Goal: Task Accomplishment & Management: Manage account settings

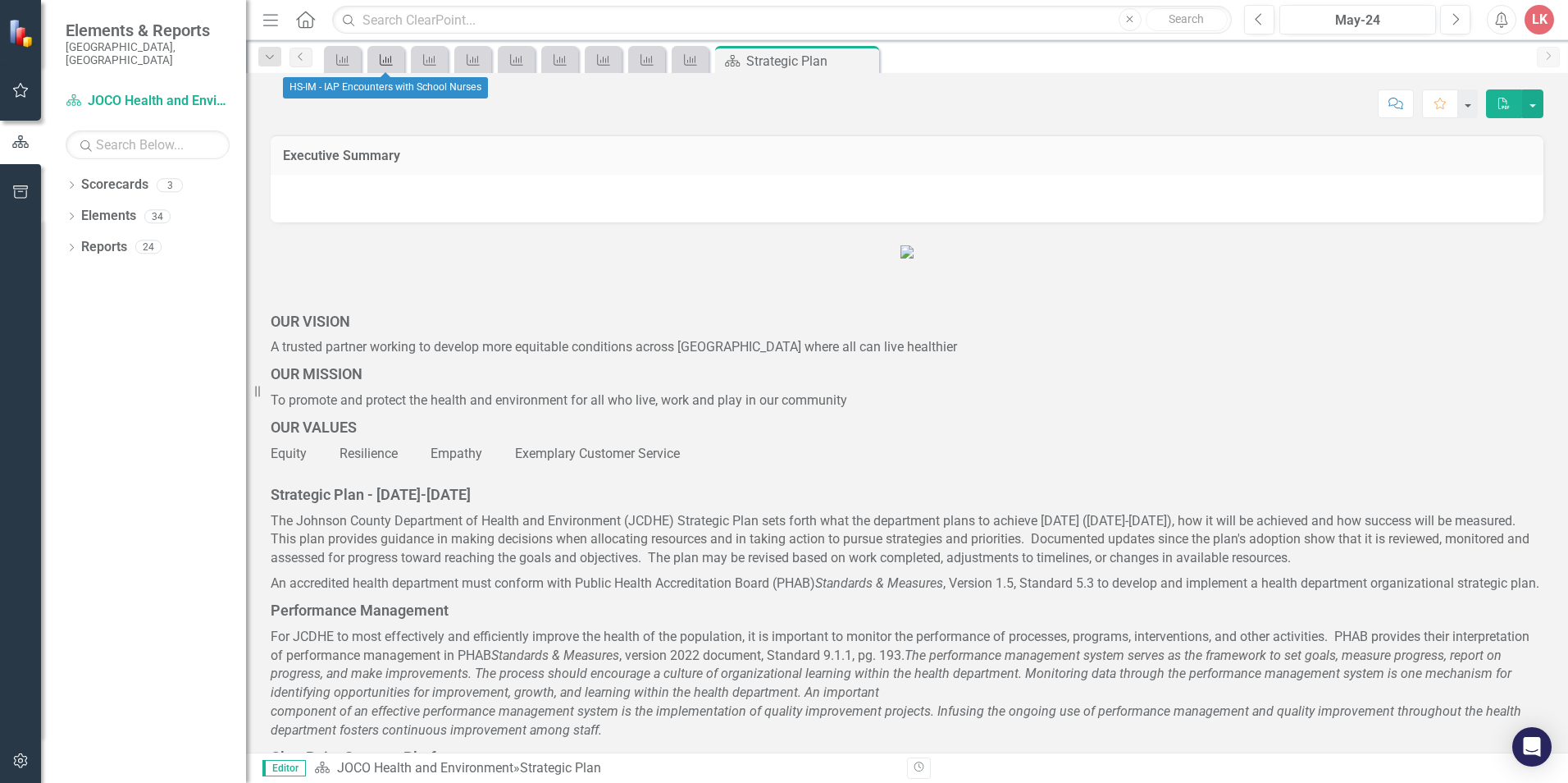
click at [385, 57] on icon "Key Success Indicator" at bounding box center [385, 60] width 16 height 13
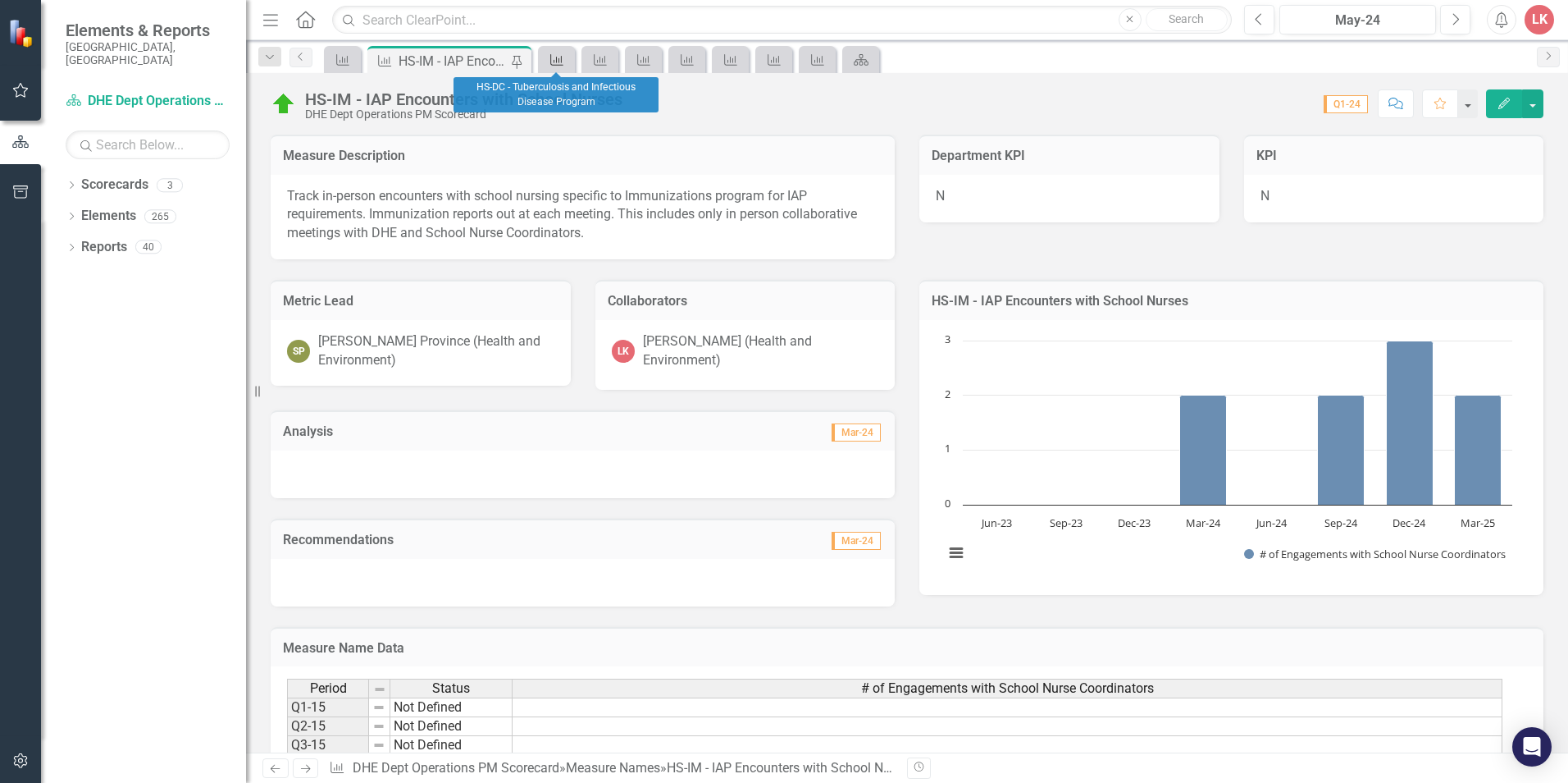
click at [560, 59] on icon "Measure Name" at bounding box center [557, 60] width 16 height 13
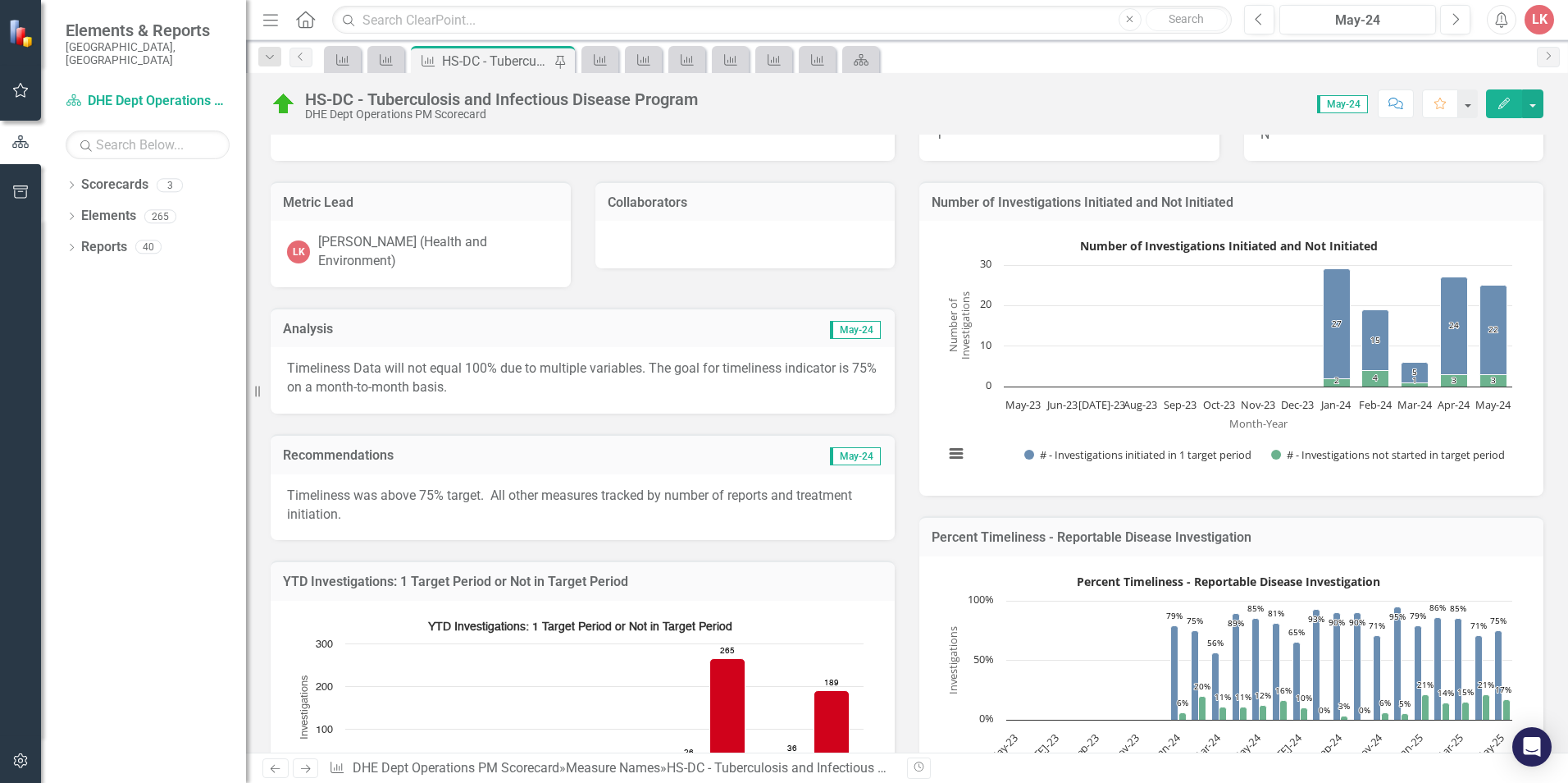
scroll to position [82, 0]
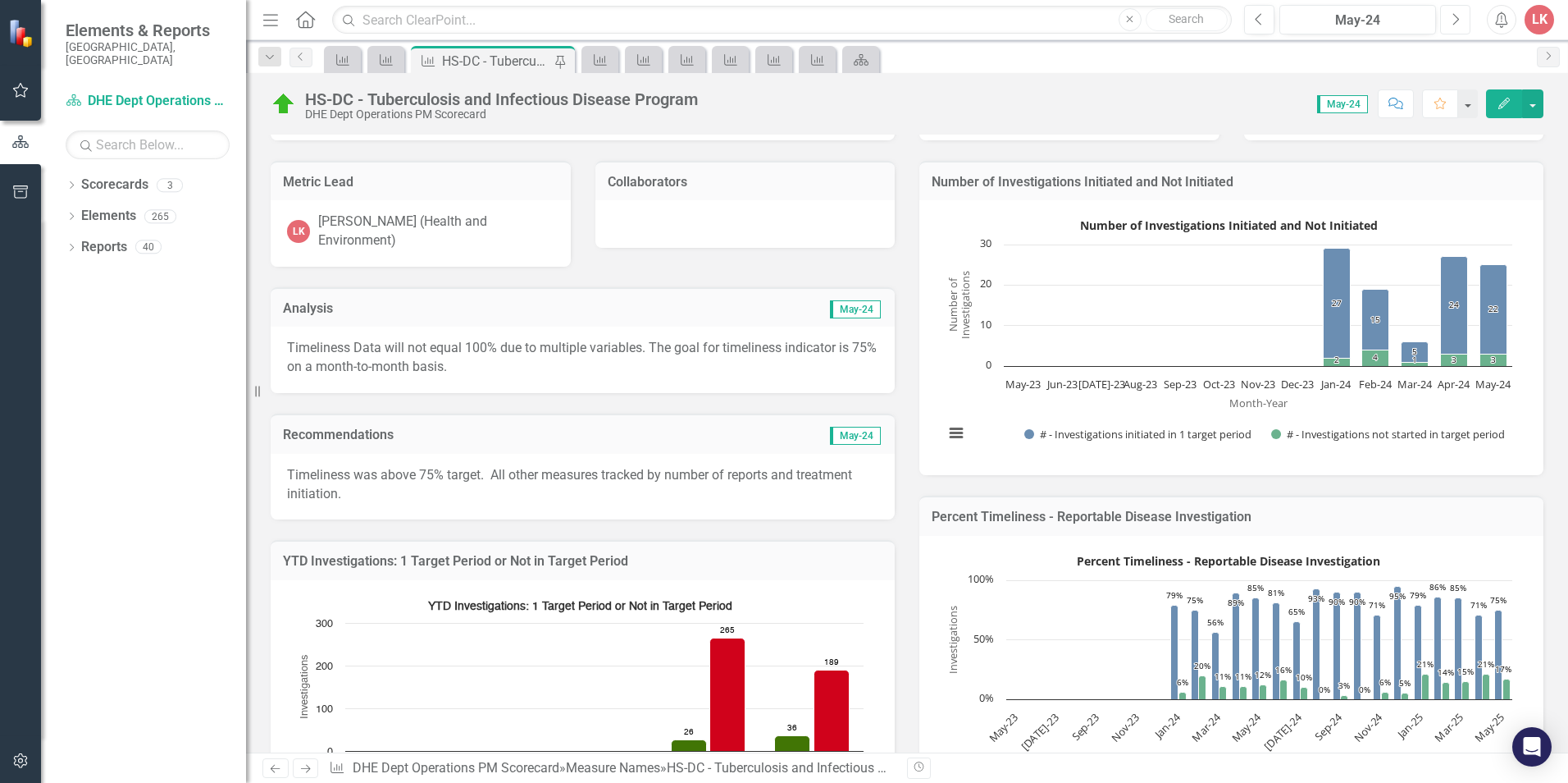
click at [1460, 20] on button "Next" at bounding box center [1455, 20] width 31 height 30
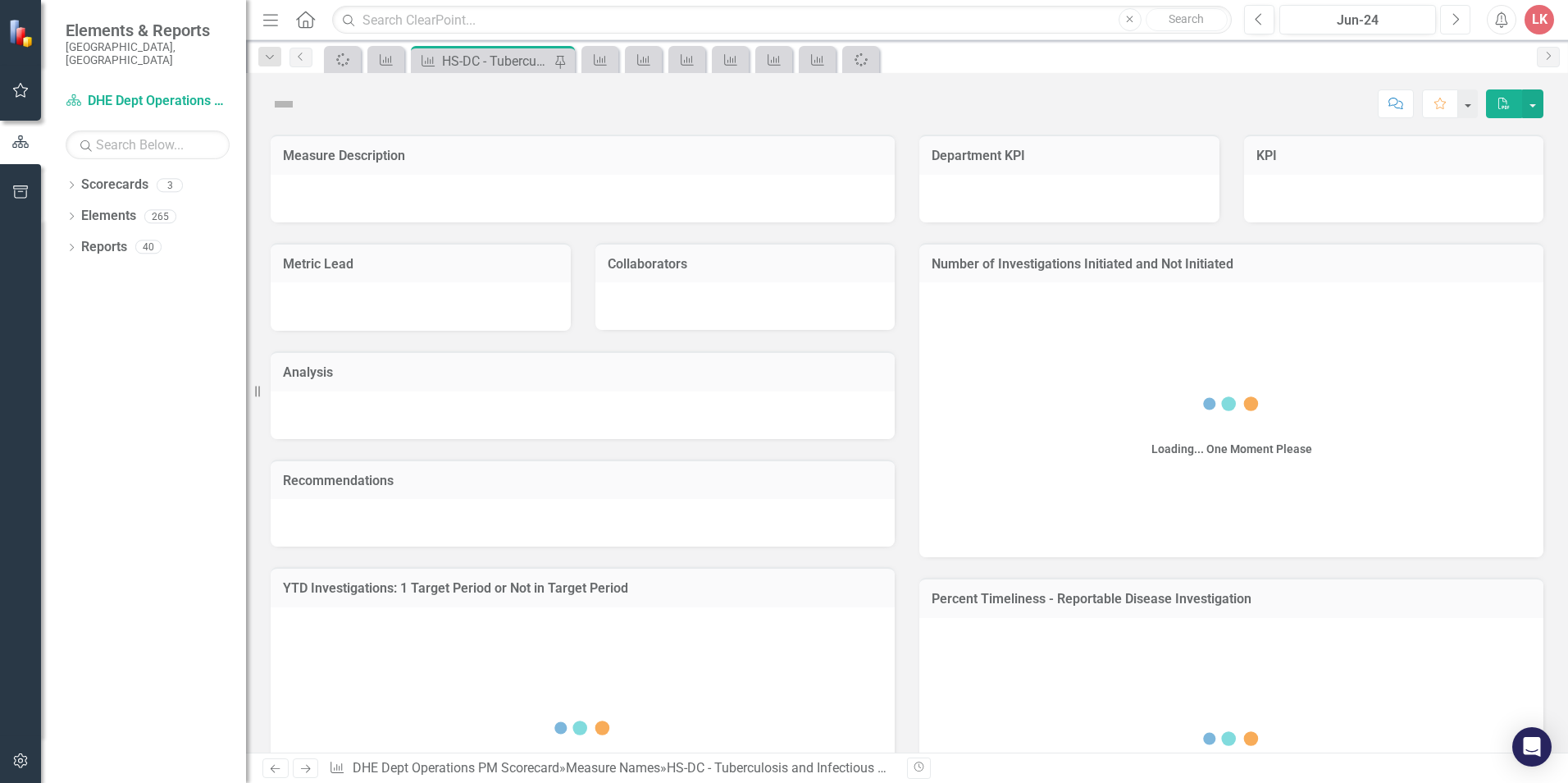
click at [1460, 20] on button "Next" at bounding box center [1455, 20] width 31 height 30
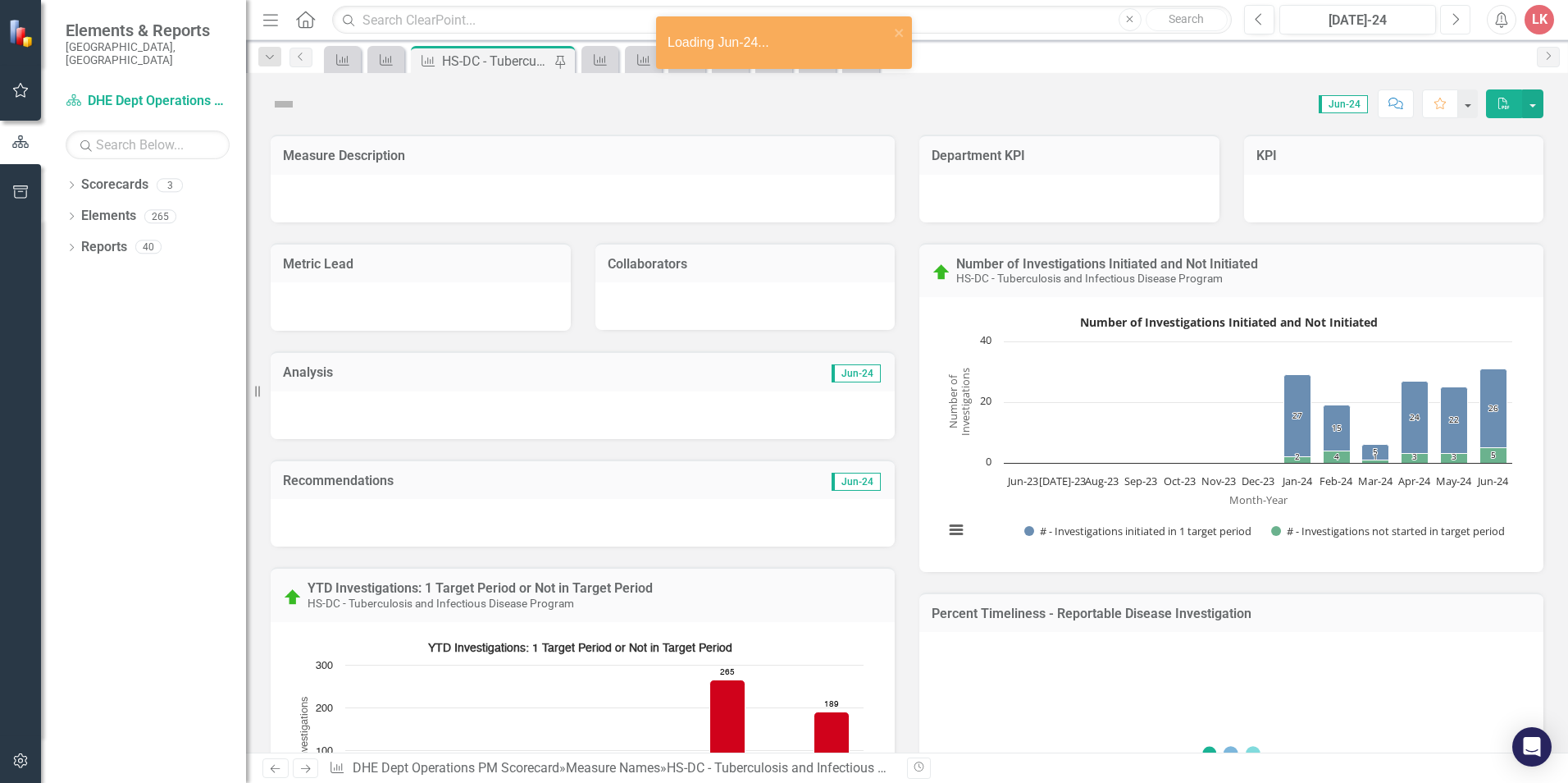
click at [1460, 20] on button "Next" at bounding box center [1455, 20] width 31 height 30
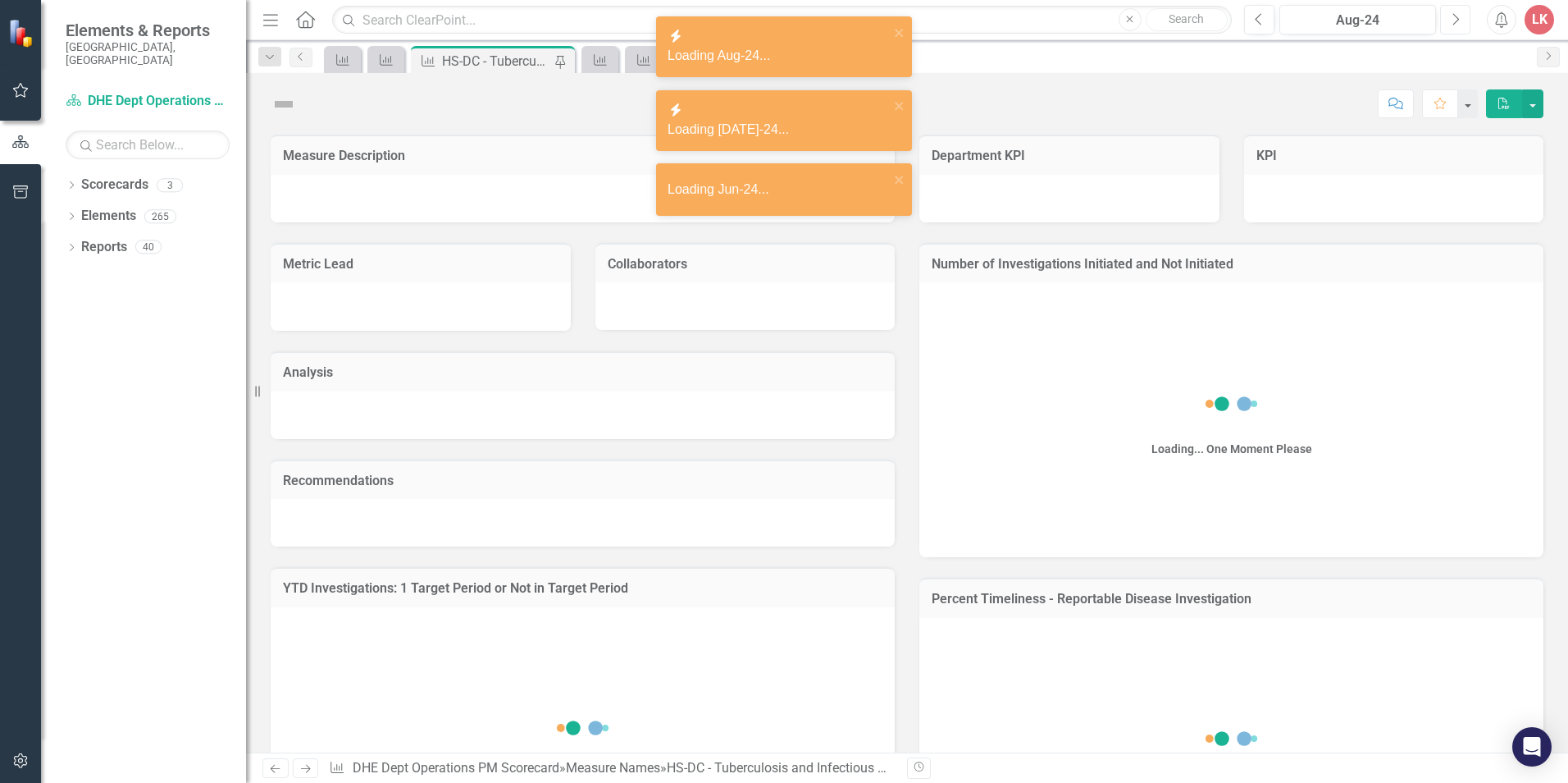
click at [1460, 20] on button "Next" at bounding box center [1455, 20] width 31 height 30
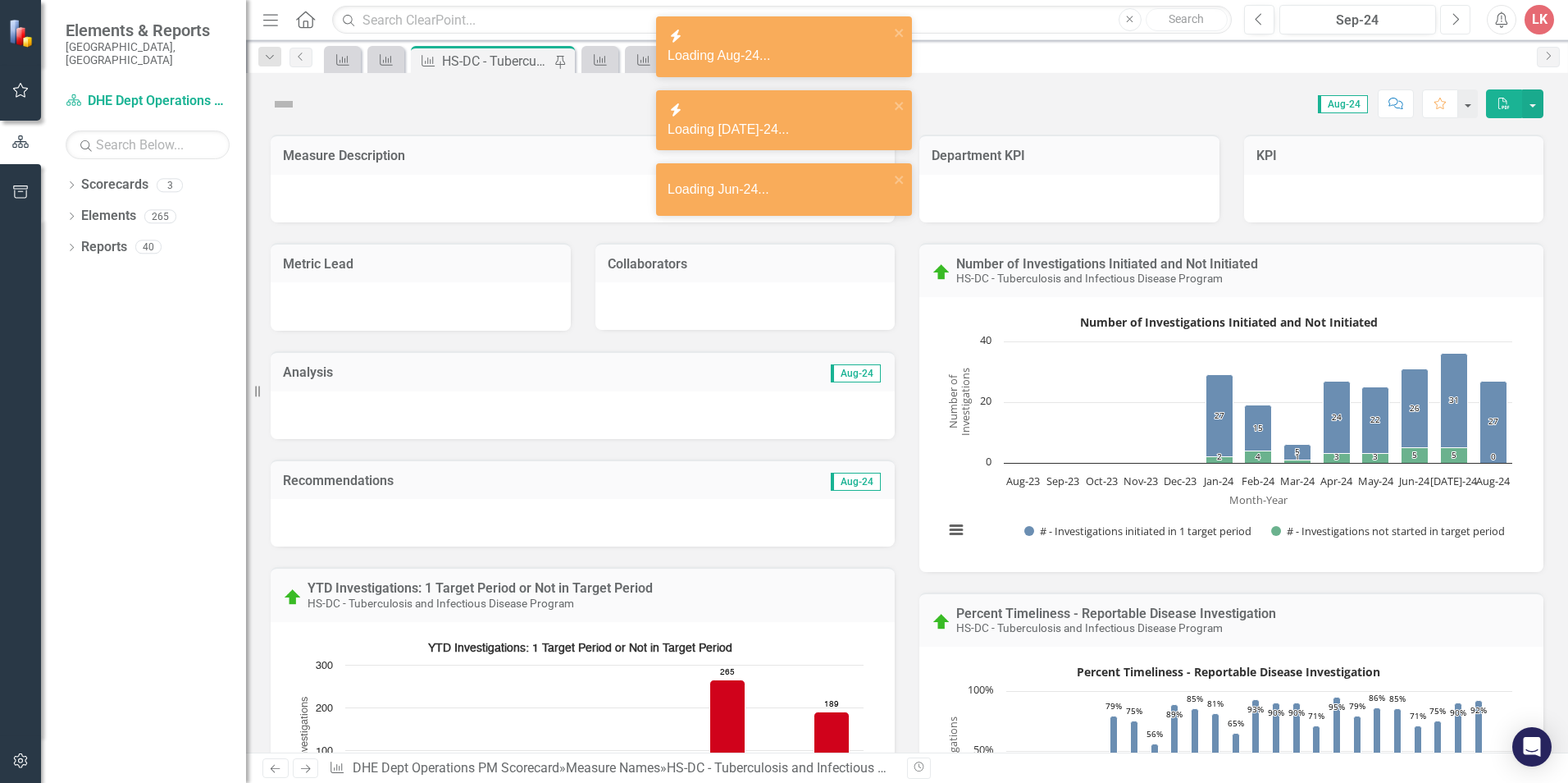
click at [1460, 20] on button "Next" at bounding box center [1455, 20] width 31 height 30
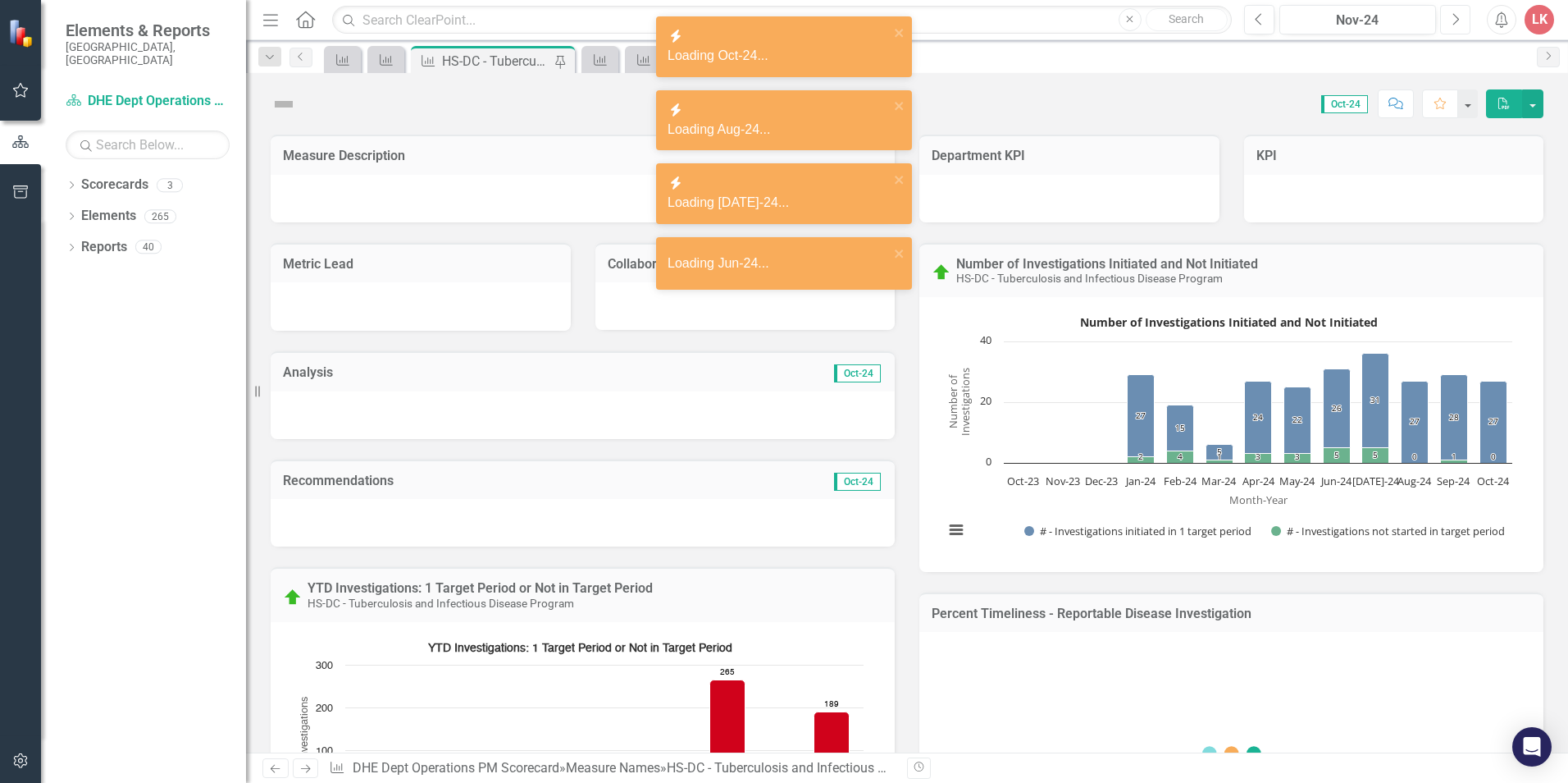
click at [1460, 20] on button "Next" at bounding box center [1455, 20] width 31 height 30
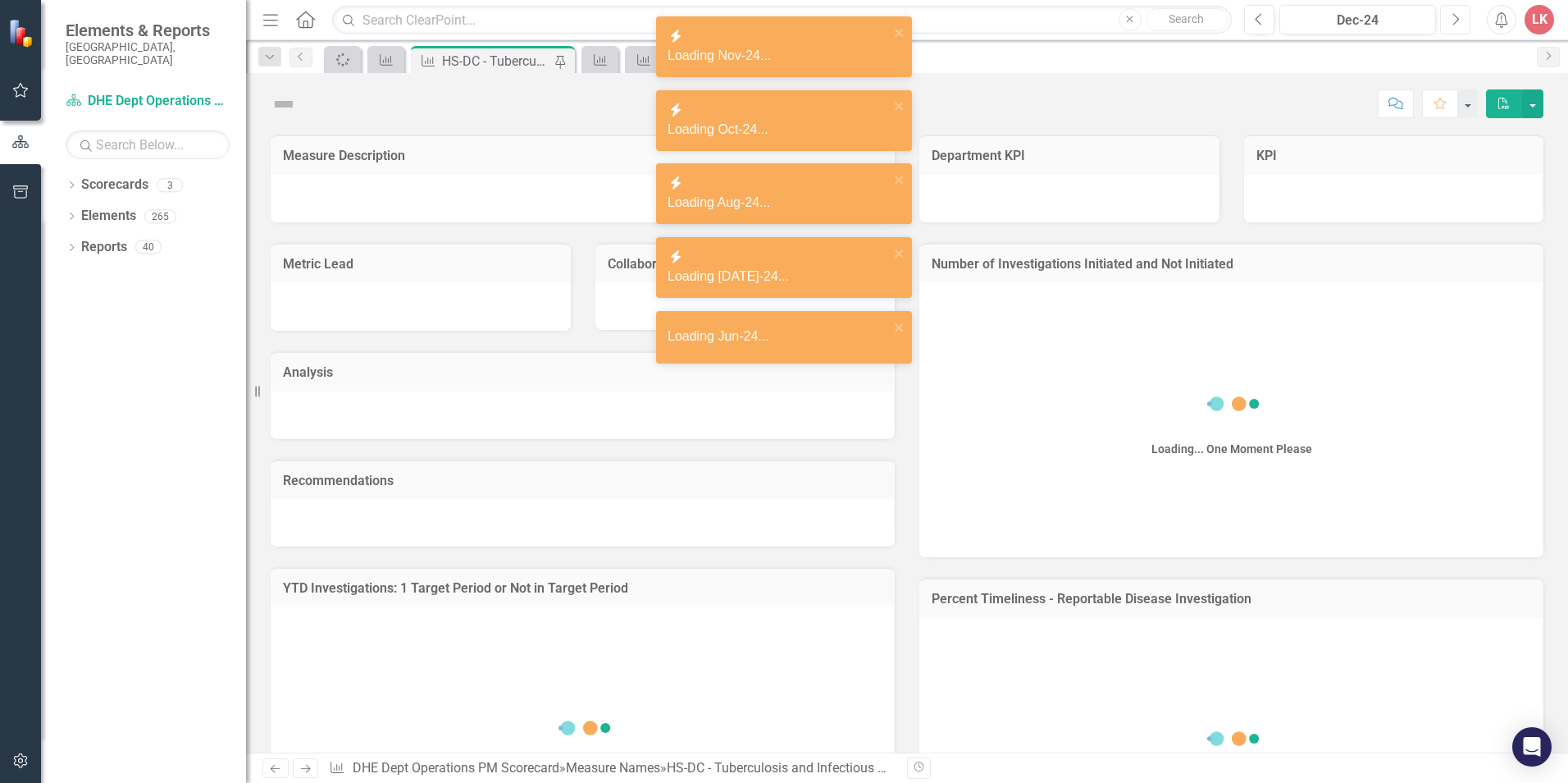
click at [1460, 20] on button "Next" at bounding box center [1455, 20] width 31 height 30
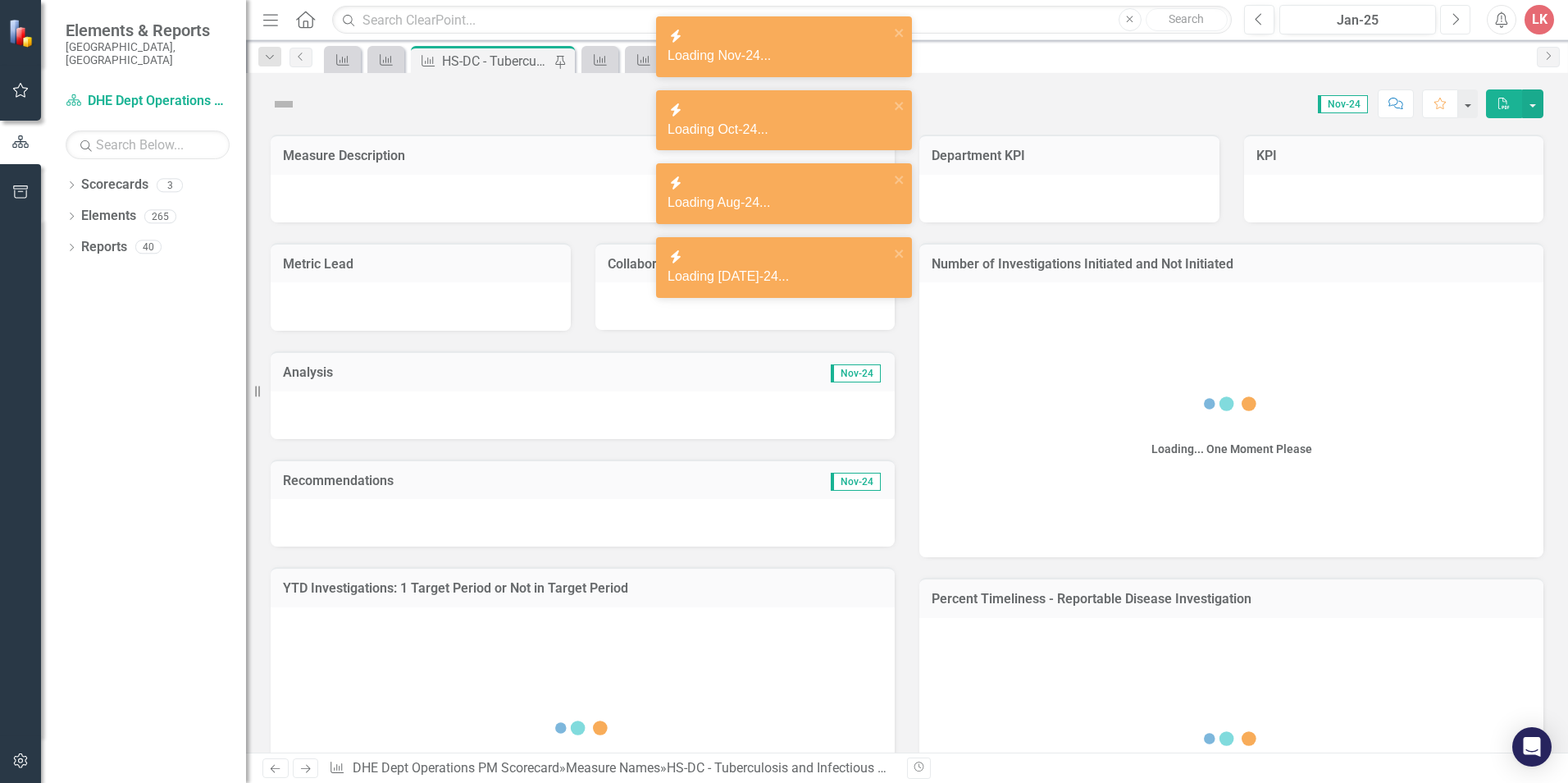
click at [1460, 20] on button "Next" at bounding box center [1455, 20] width 31 height 30
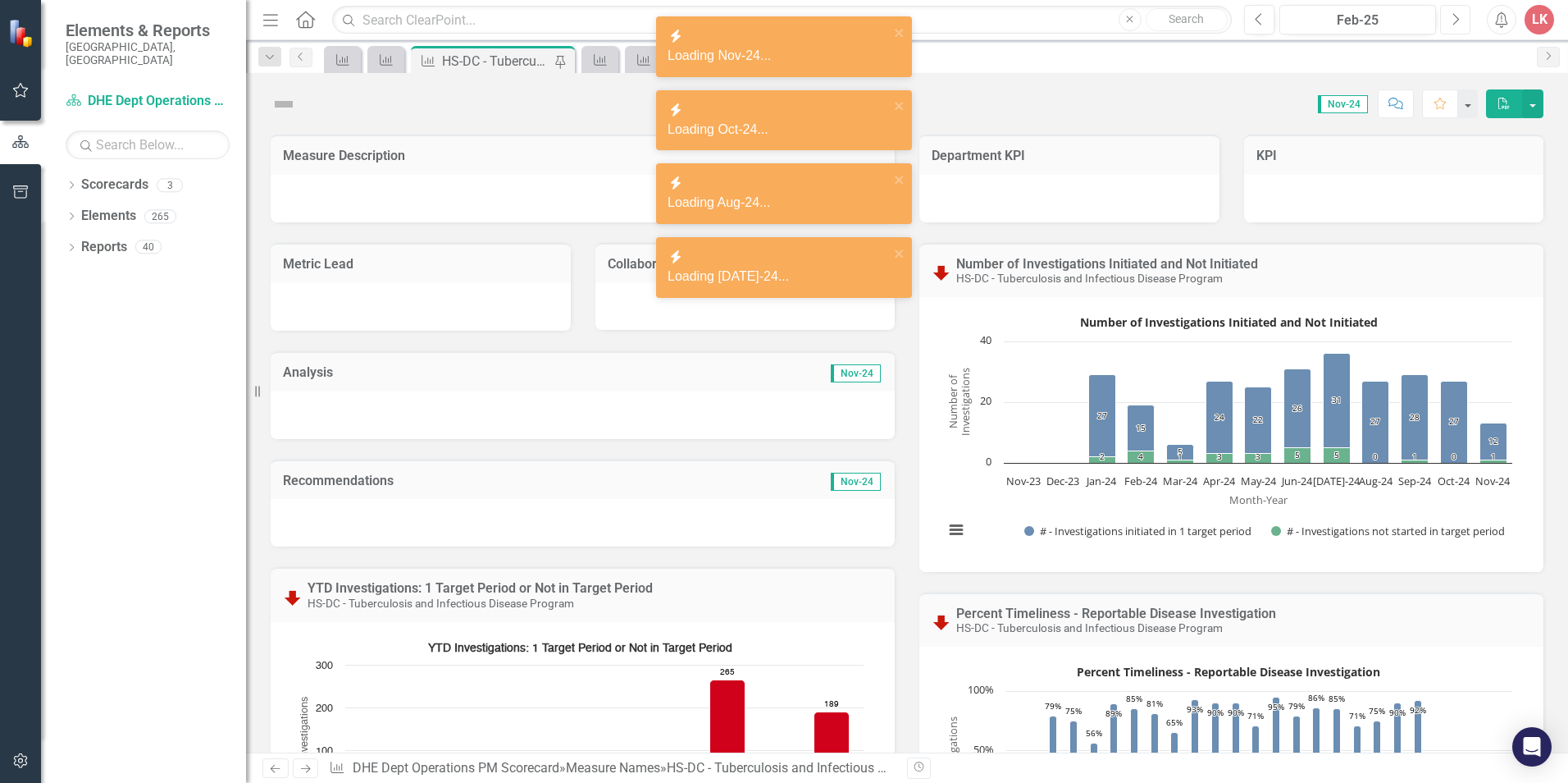
click at [1460, 20] on button "Next" at bounding box center [1455, 20] width 31 height 30
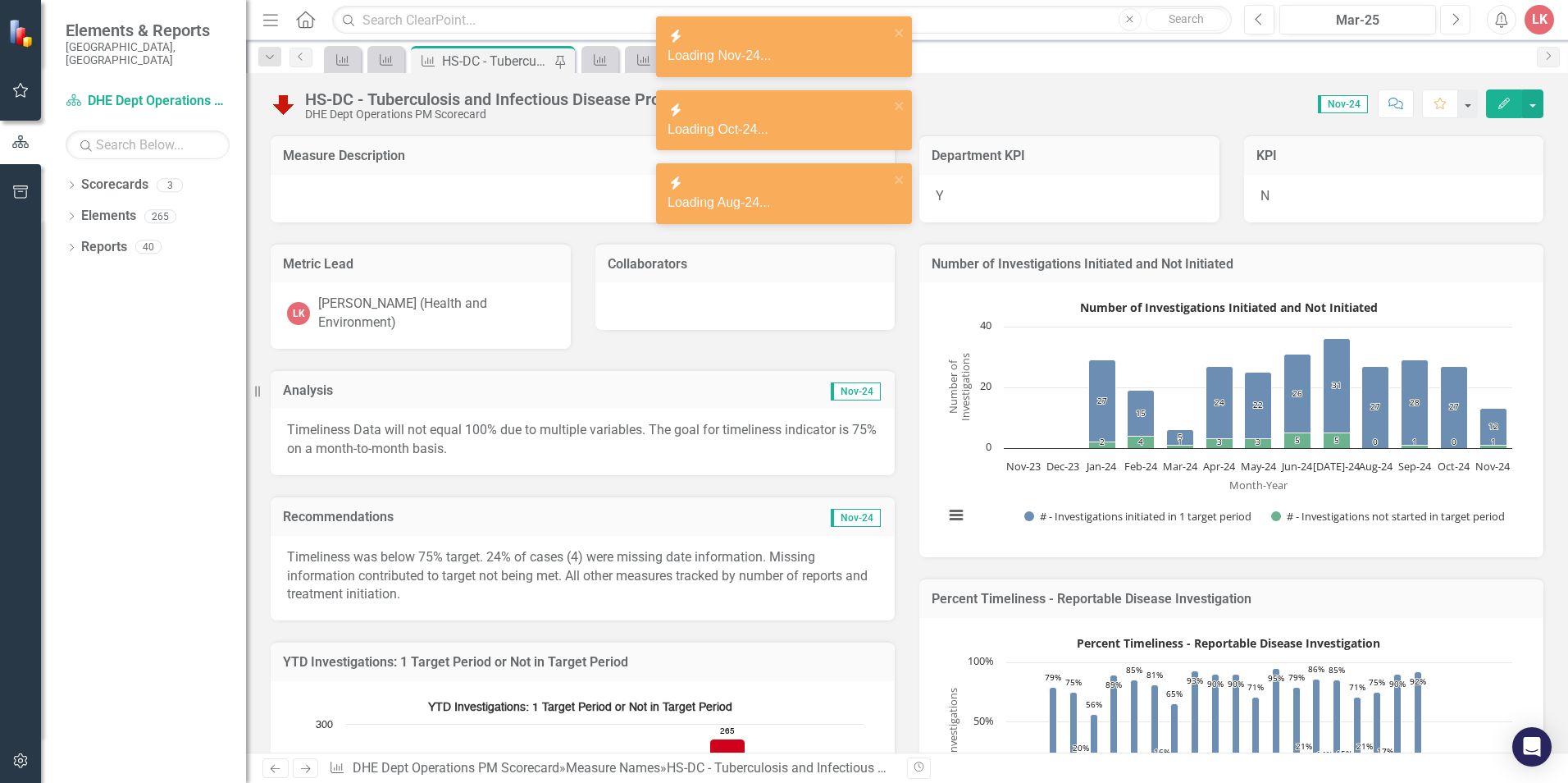
click at [1460, 20] on button "Next" at bounding box center [1455, 20] width 31 height 30
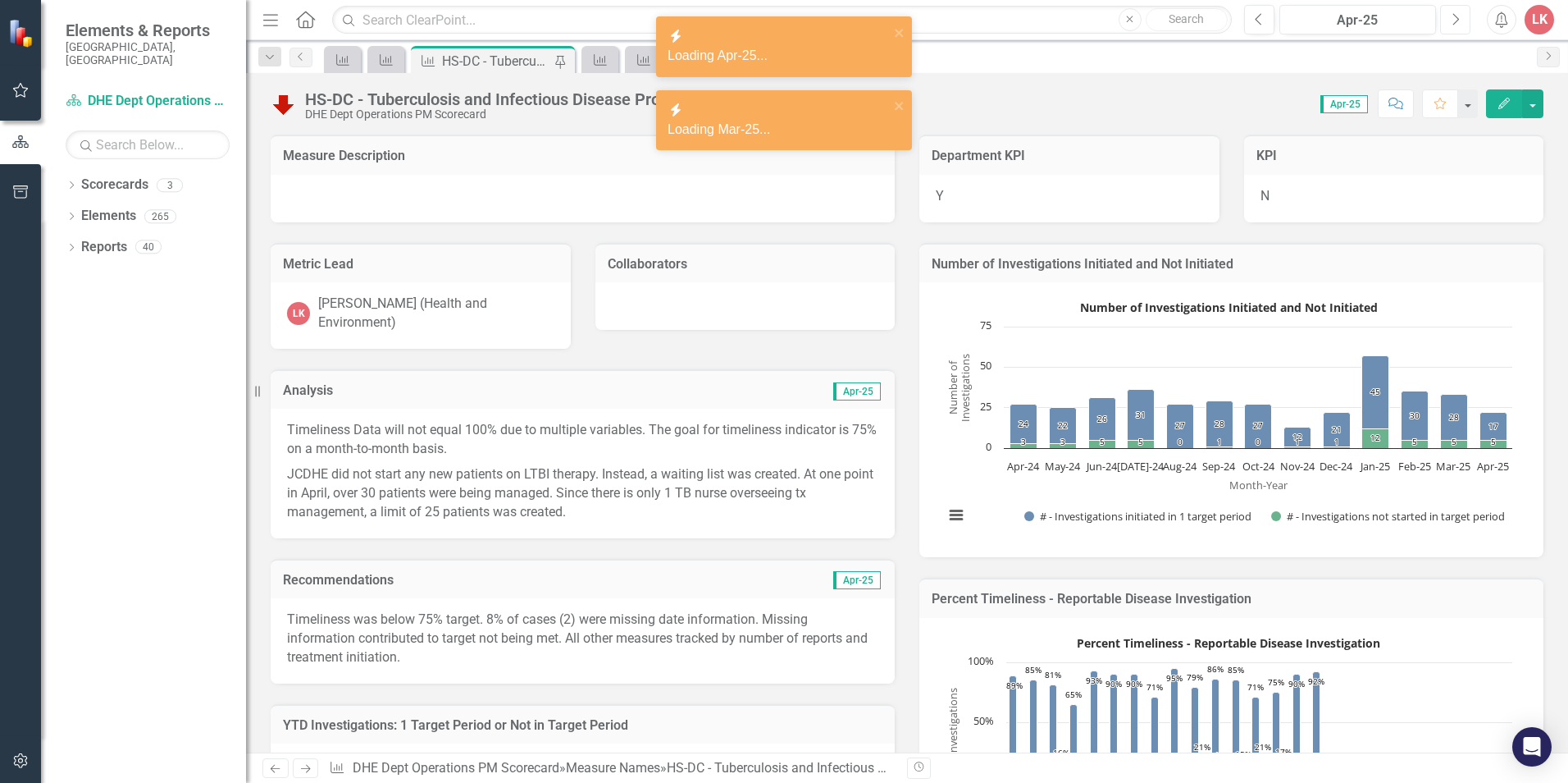
click at [1460, 20] on button "Next" at bounding box center [1455, 20] width 31 height 30
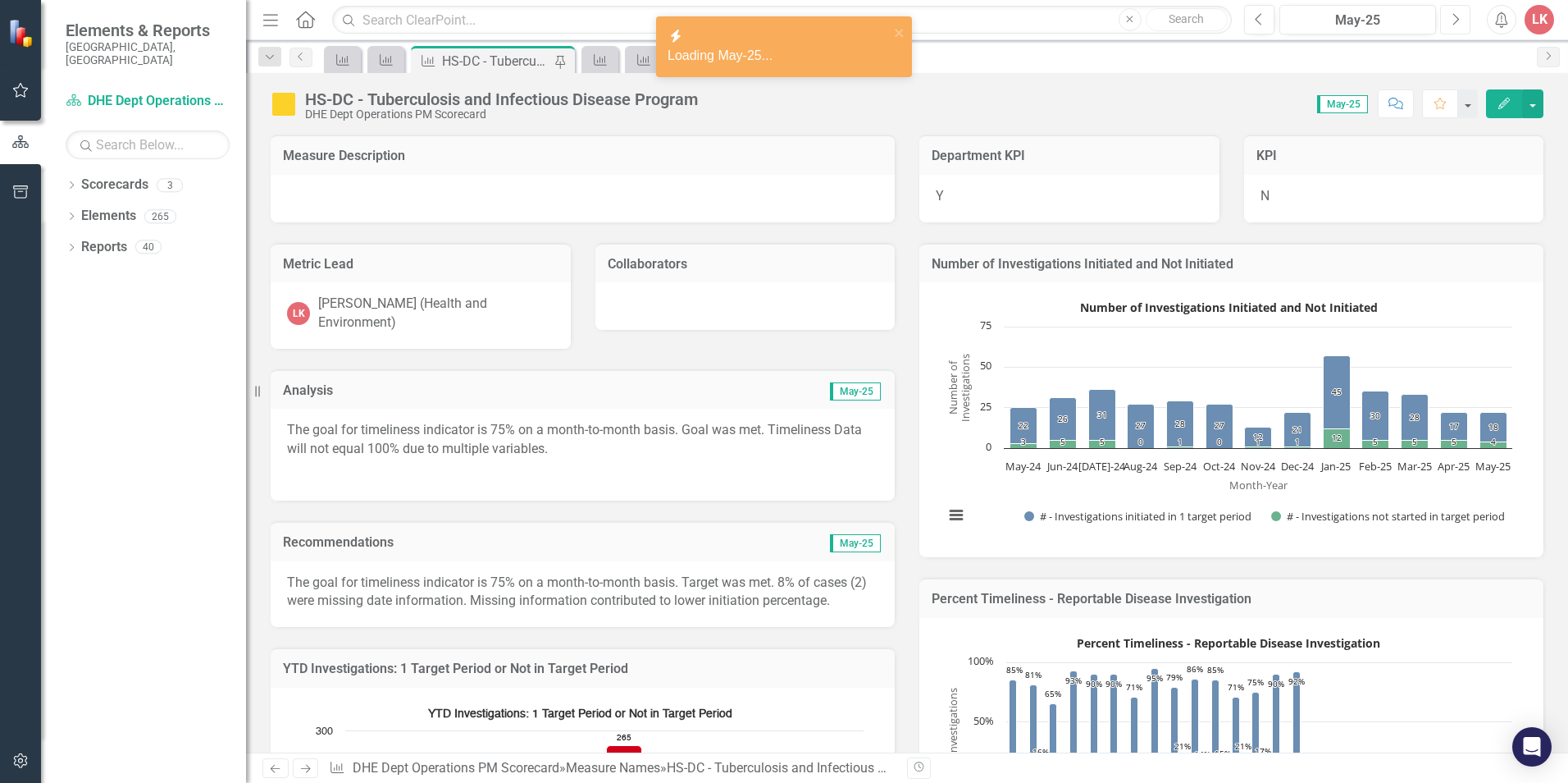
click at [1461, 20] on button "Next" at bounding box center [1455, 20] width 31 height 30
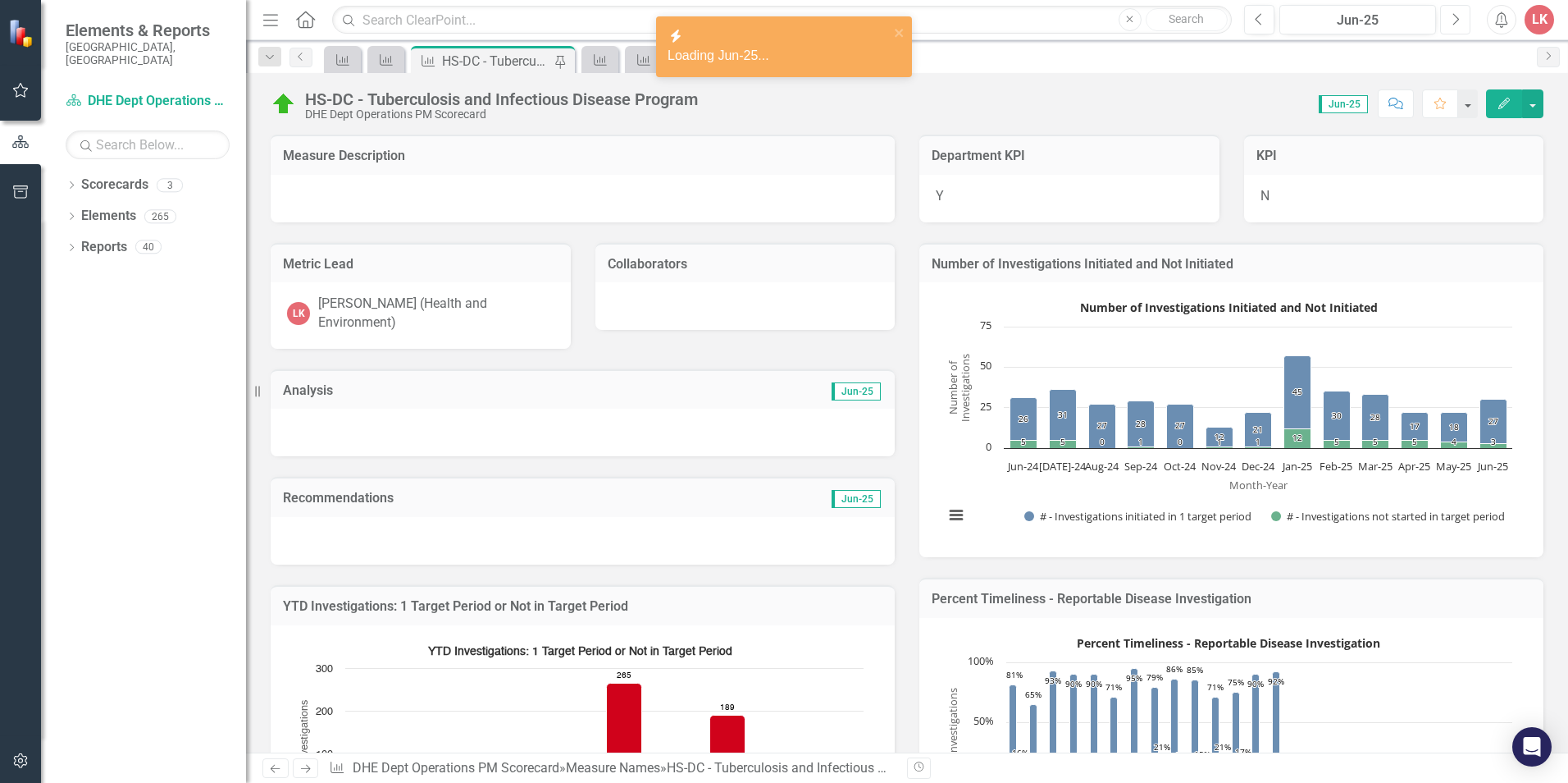
click at [1461, 20] on button "Next" at bounding box center [1455, 20] width 31 height 30
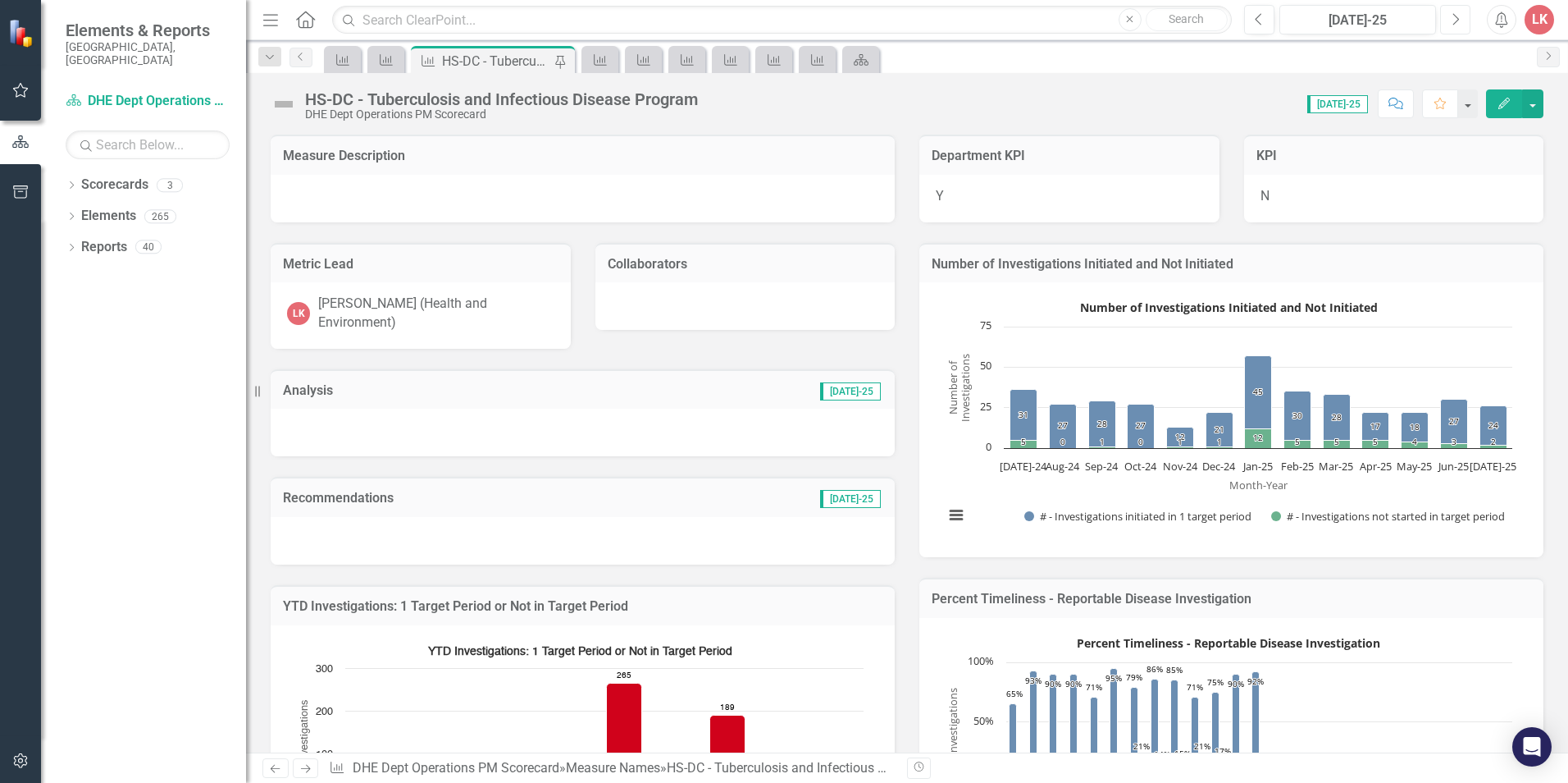
click at [1461, 20] on button "Next" at bounding box center [1455, 20] width 31 height 30
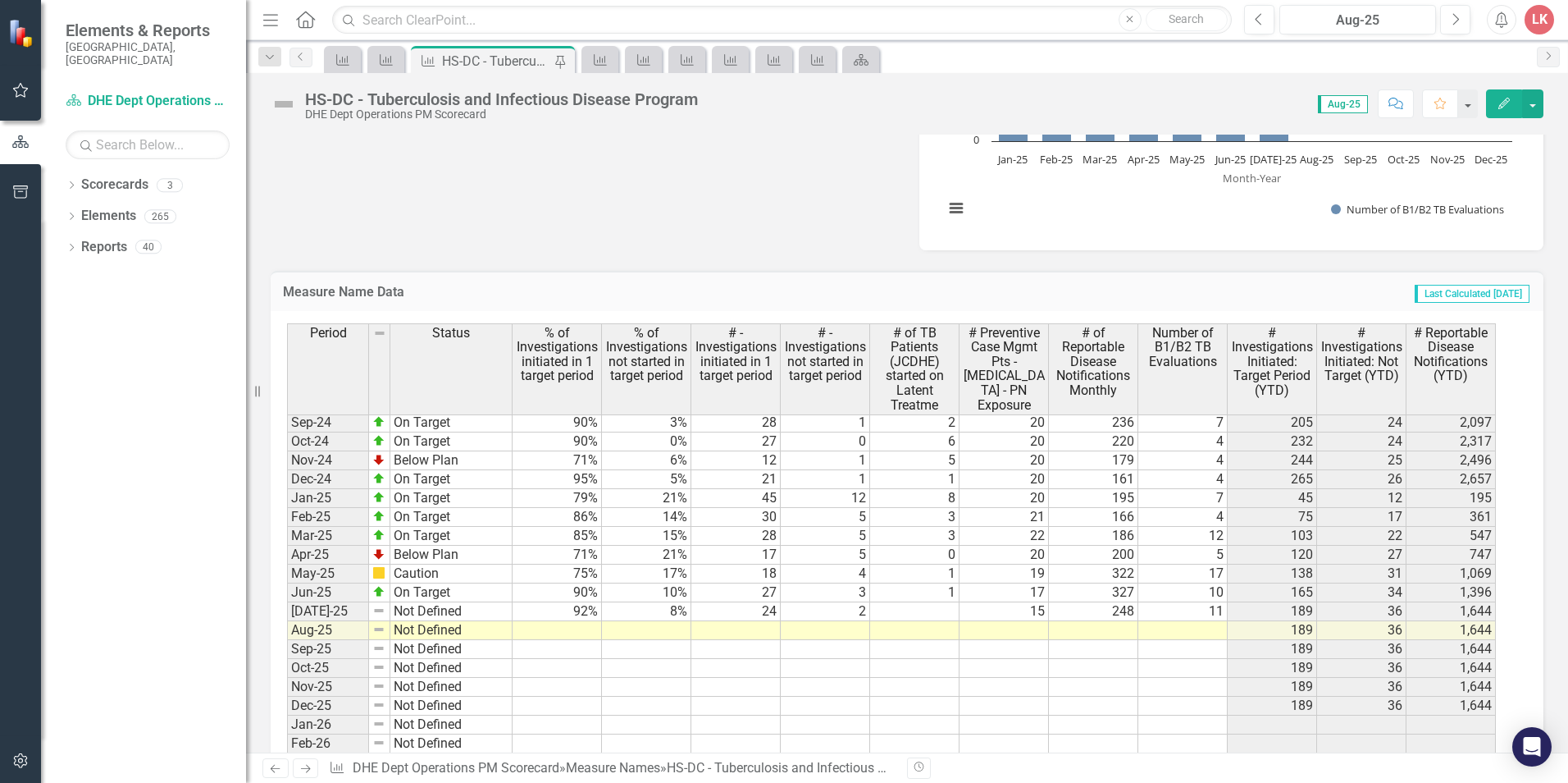
scroll to position [2264, 0]
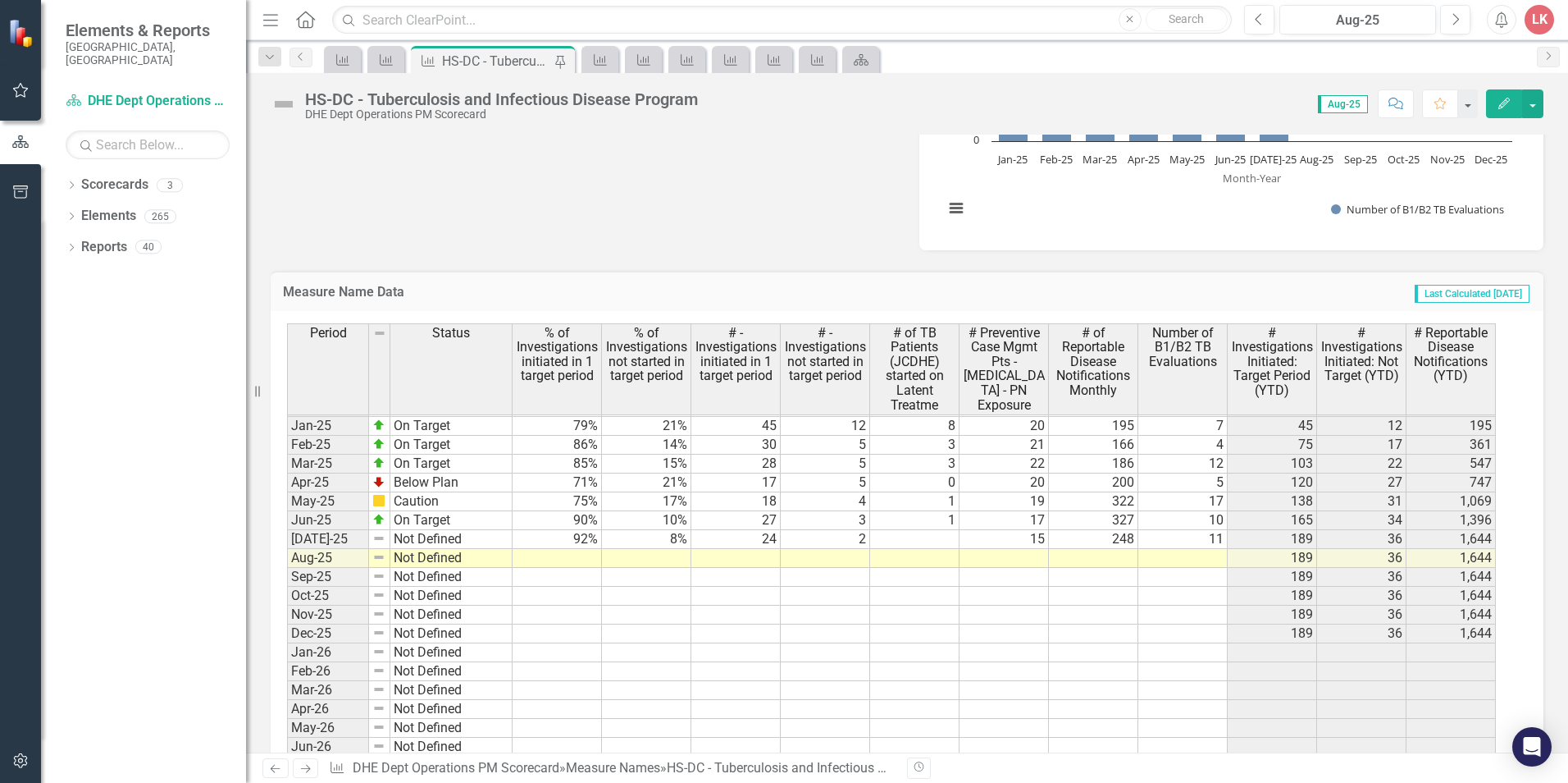
click at [1013, 553] on td at bounding box center [1004, 559] width 90 height 19
click at [1013, 417] on td "20" at bounding box center [1004, 408] width 90 height 19
click at [1013, 554] on td at bounding box center [1004, 559] width 90 height 19
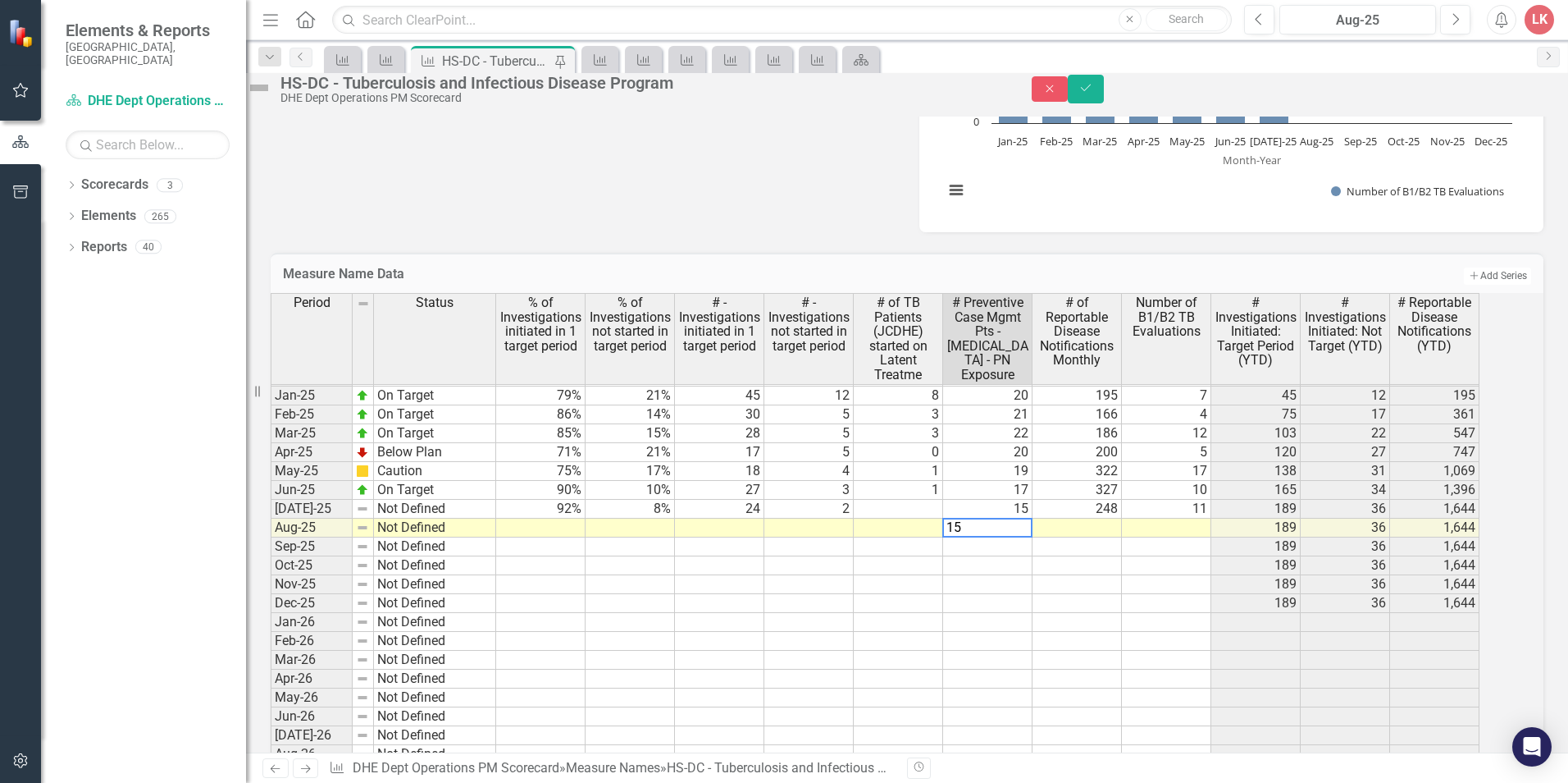
type textarea "15"
click at [1085, 537] on td at bounding box center [1077, 528] width 90 height 19
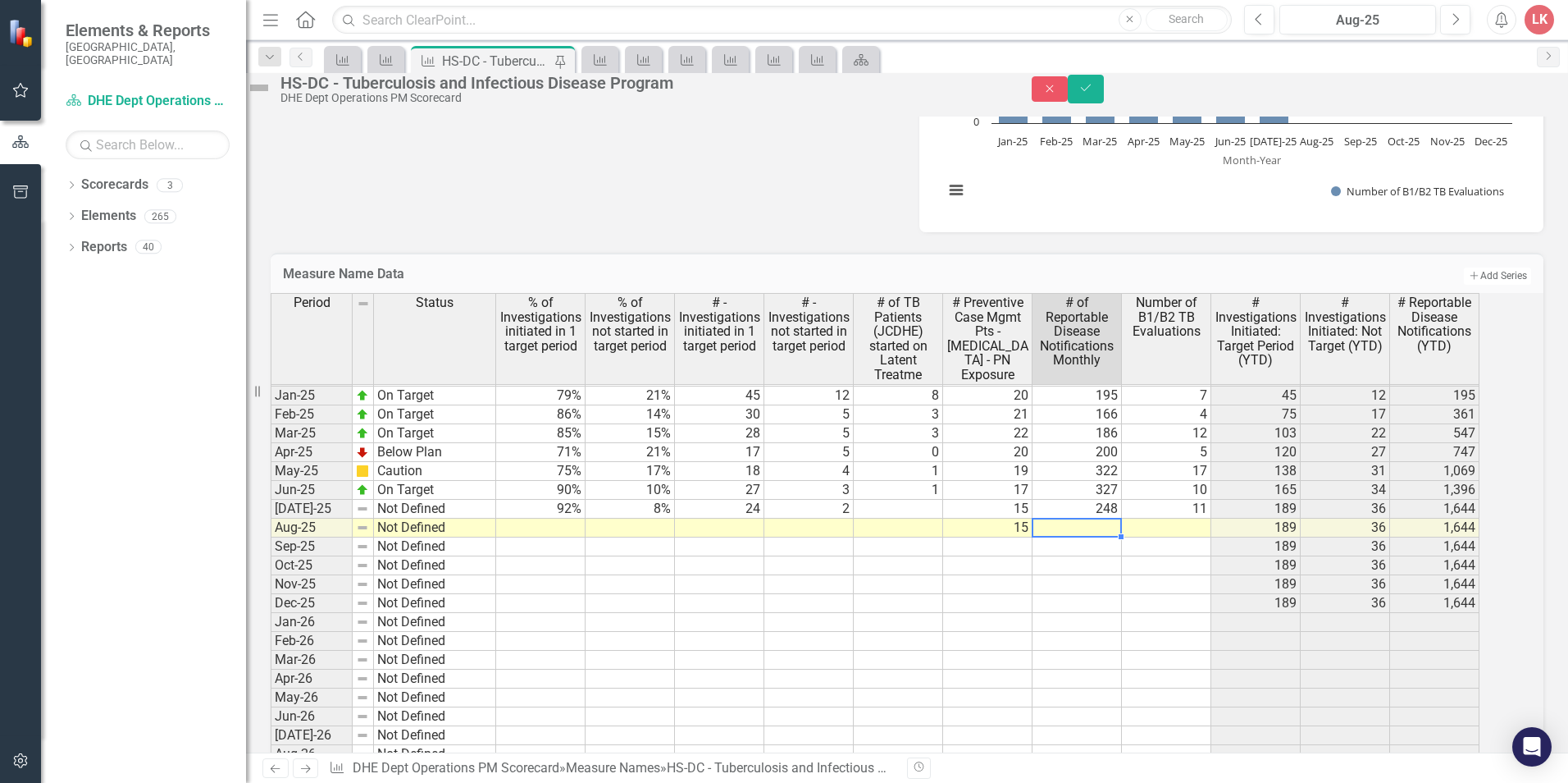
click at [1112, 537] on td at bounding box center [1077, 528] width 90 height 19
click at [1112, 537] on textarea "15" at bounding box center [1077, 527] width 90 height 20
type textarea "209"
click at [1206, 537] on td at bounding box center [1166, 528] width 90 height 19
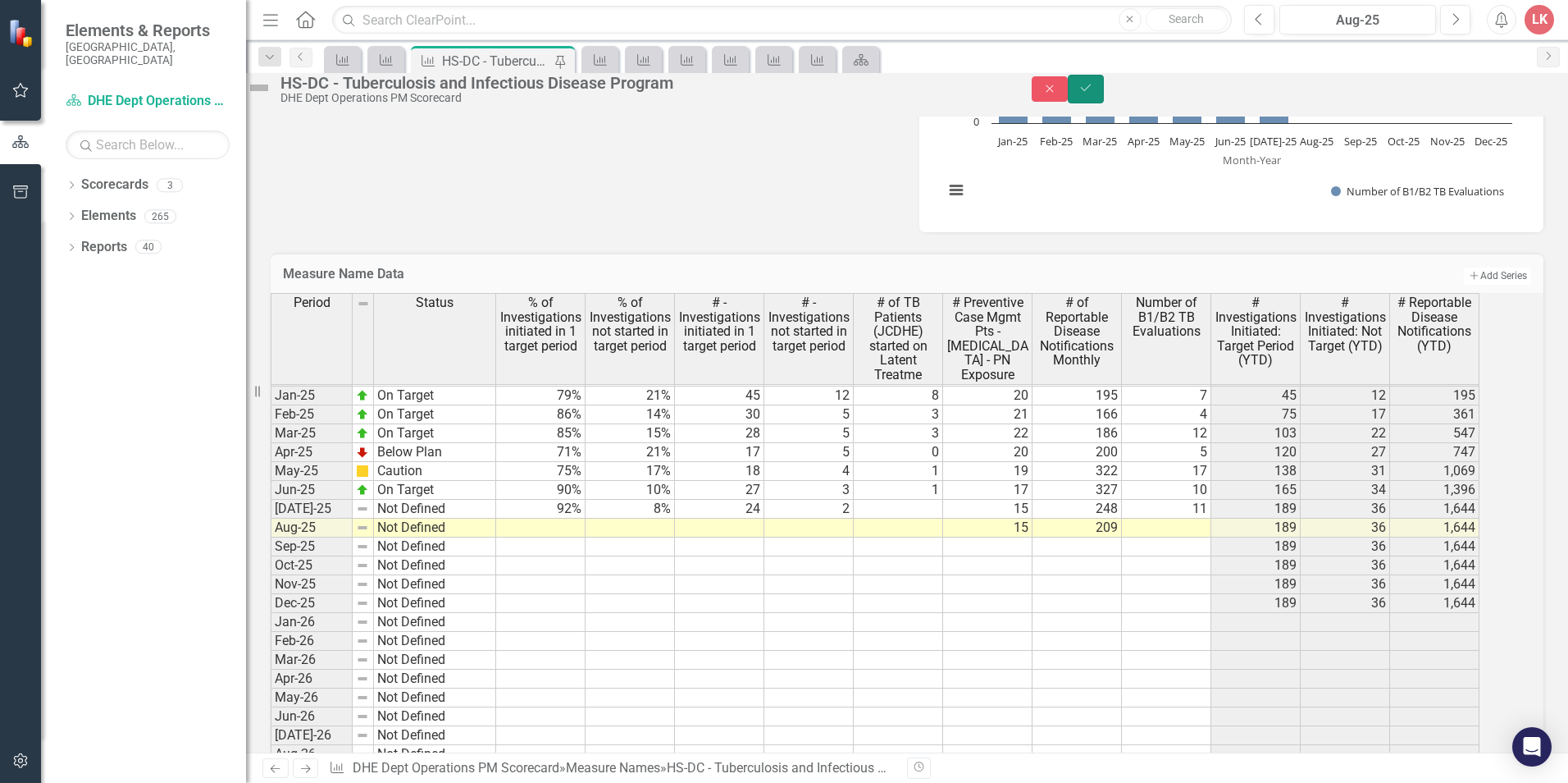
click at [1093, 94] on icon "Save" at bounding box center [1085, 87] width 14 height 11
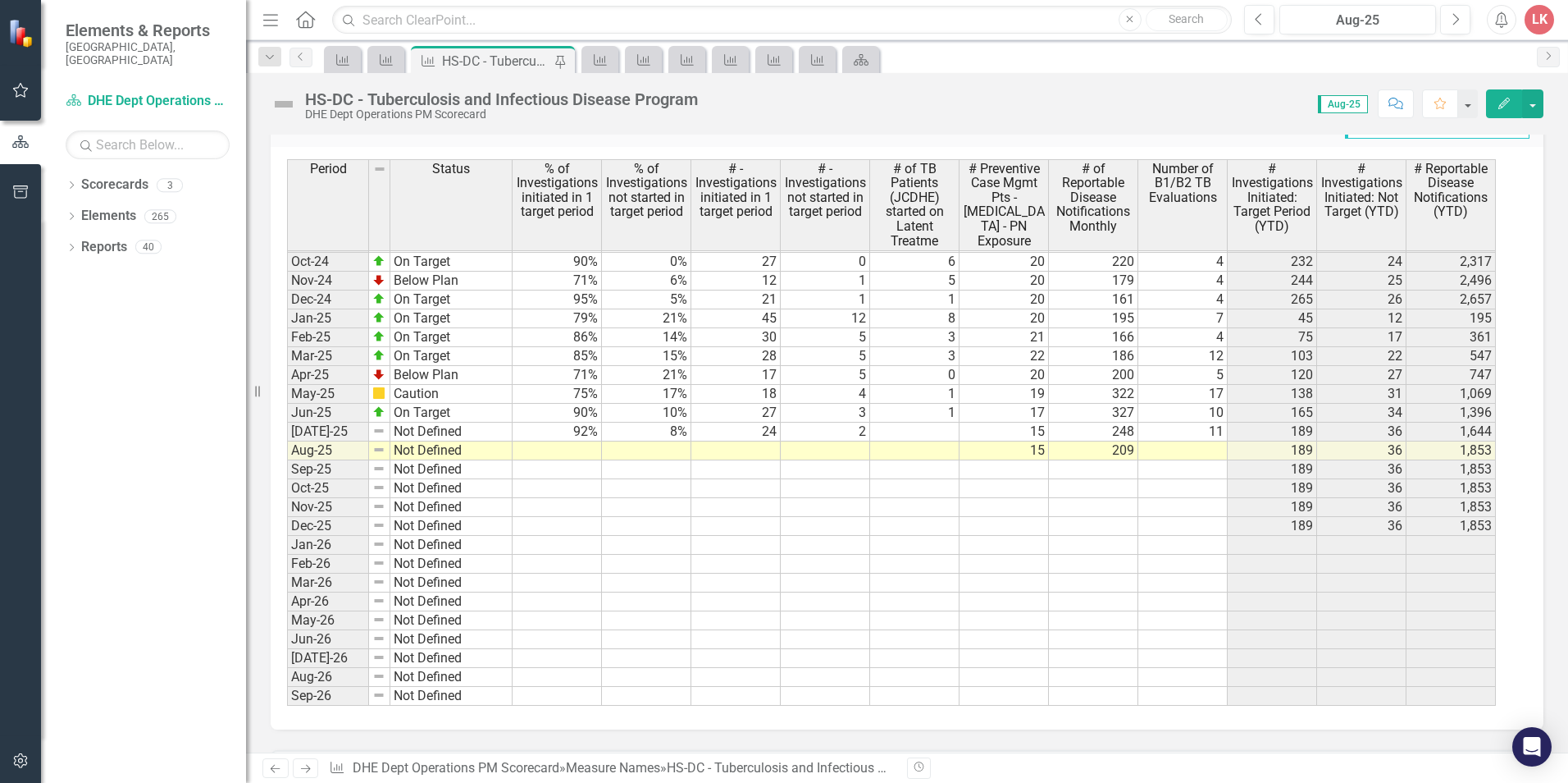
scroll to position [2182, 0]
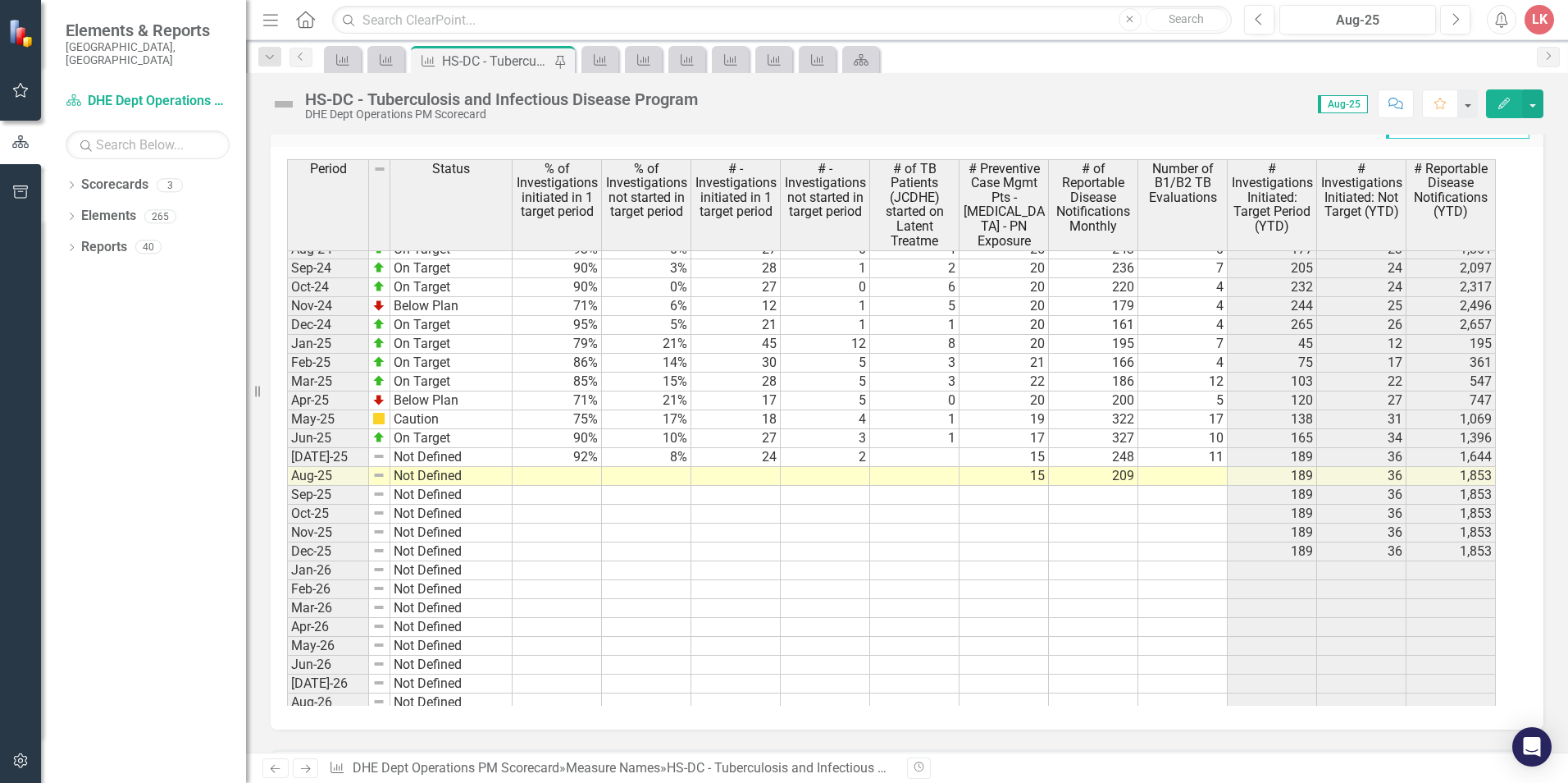
click at [932, 482] on td at bounding box center [915, 476] width 90 height 19
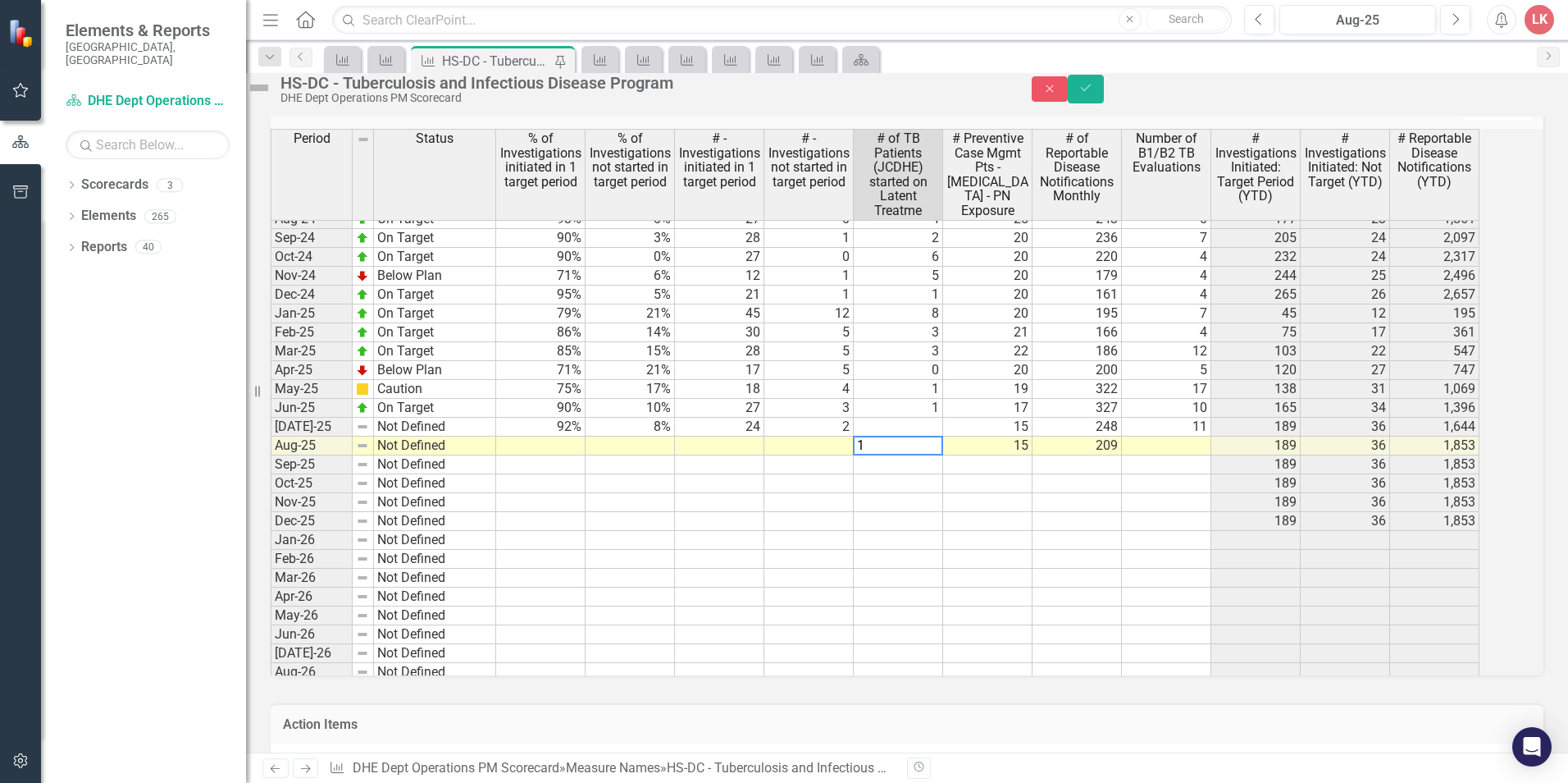
type textarea "1"
click at [937, 437] on td at bounding box center [898, 427] width 90 height 19
click at [907, 437] on td at bounding box center [898, 427] width 90 height 19
type textarea "4"
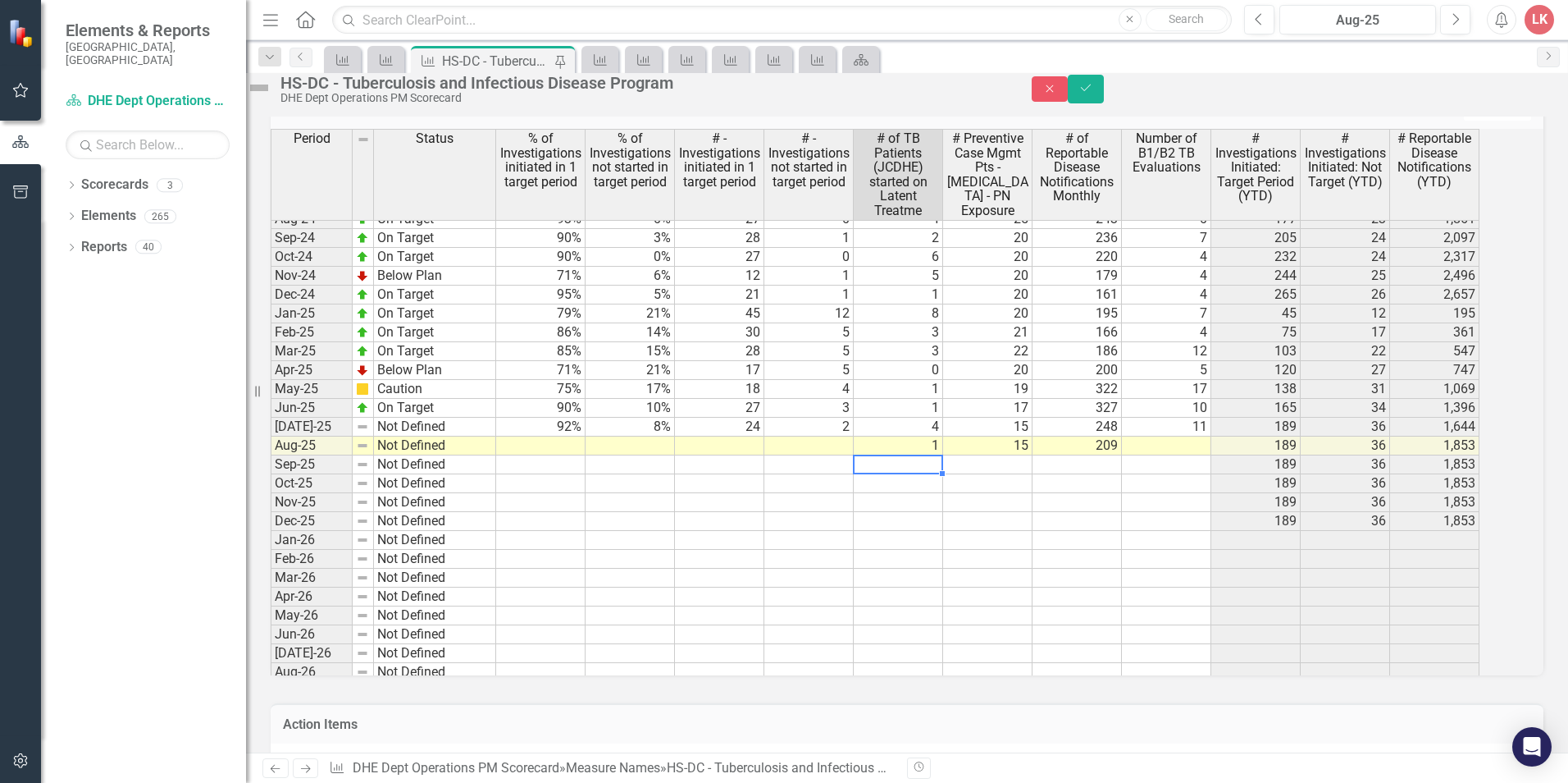
click at [930, 474] on td at bounding box center [898, 465] width 90 height 19
click at [1093, 94] on icon "Save" at bounding box center [1085, 87] width 14 height 11
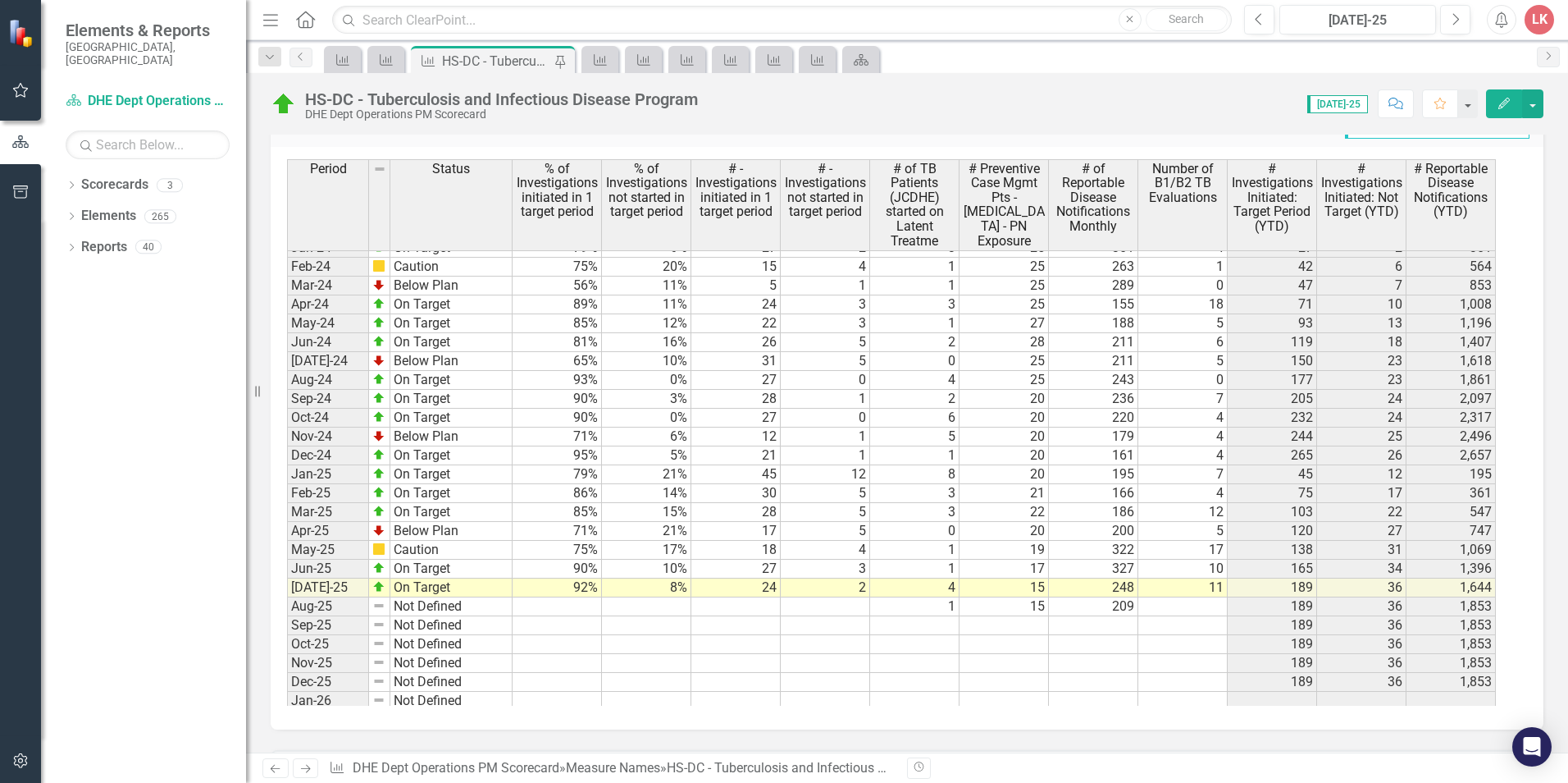
click at [1205, 606] on tbody "Dec-22 Not Defined Jan-23 Not Defined Feb-23 Not Defined Mar-23 Not Defined Apr…" at bounding box center [892, 436] width 1209 height 888
click at [1205, 607] on td at bounding box center [1183, 606] width 90 height 19
click at [1204, 607] on td at bounding box center [1183, 606] width 90 height 19
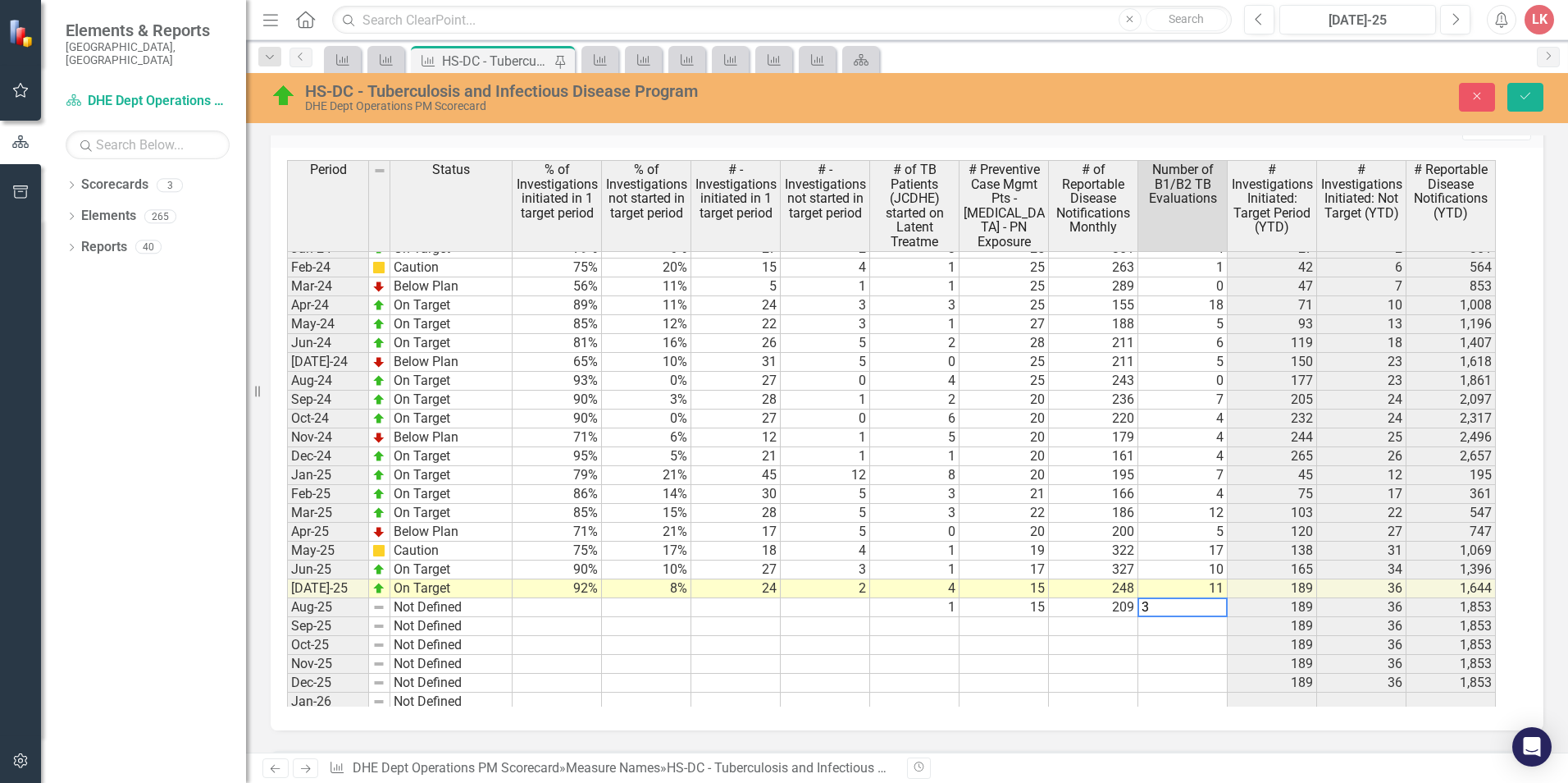
type textarea "3"
click at [287, 635] on div "Period Status % of Investigations initiated in 1 target period % of Investigati…" at bounding box center [287, 429] width 0 height 980
click at [1530, 96] on icon "Save" at bounding box center [1525, 96] width 14 height 11
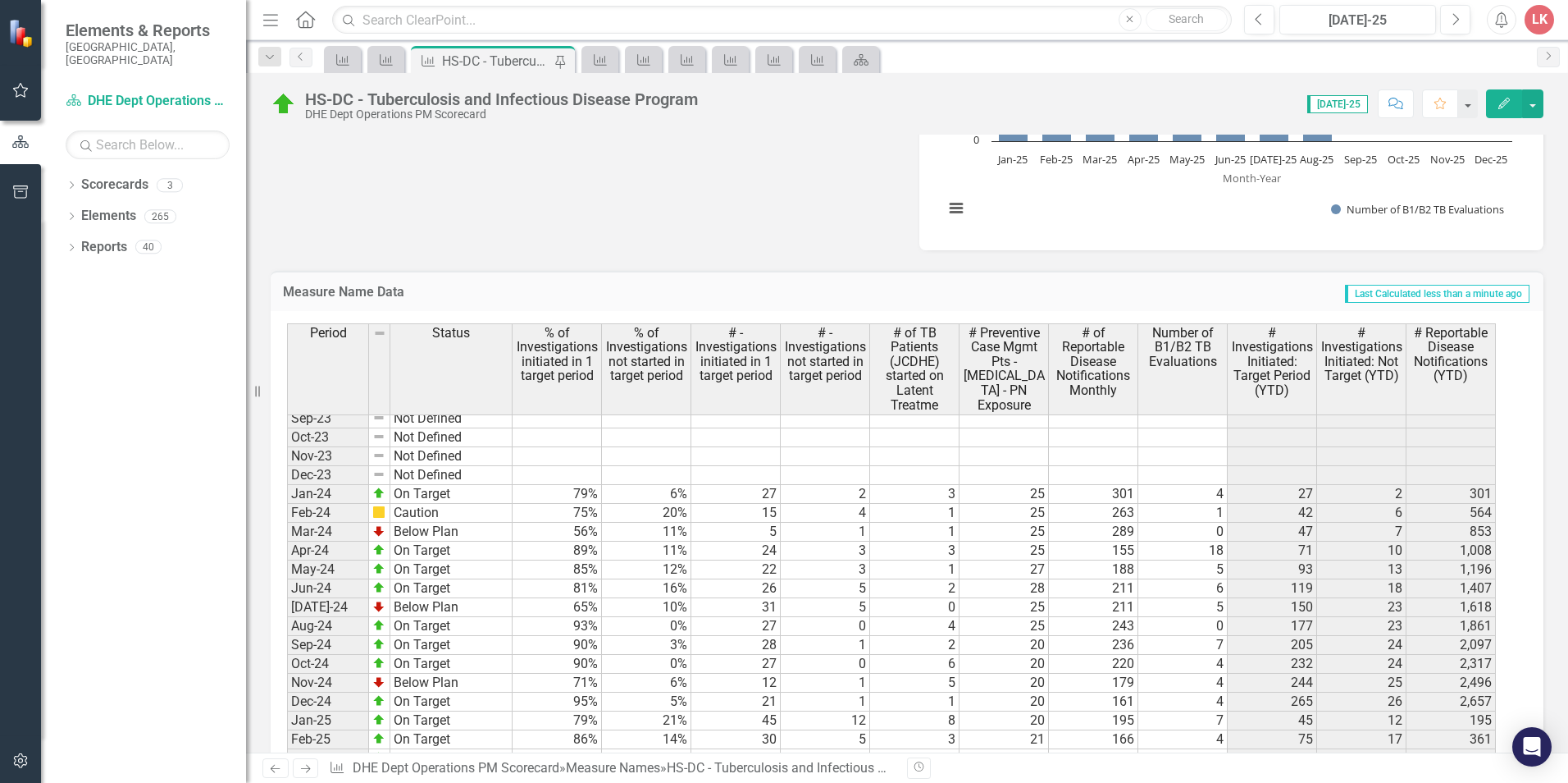
scroll to position [2264, 0]
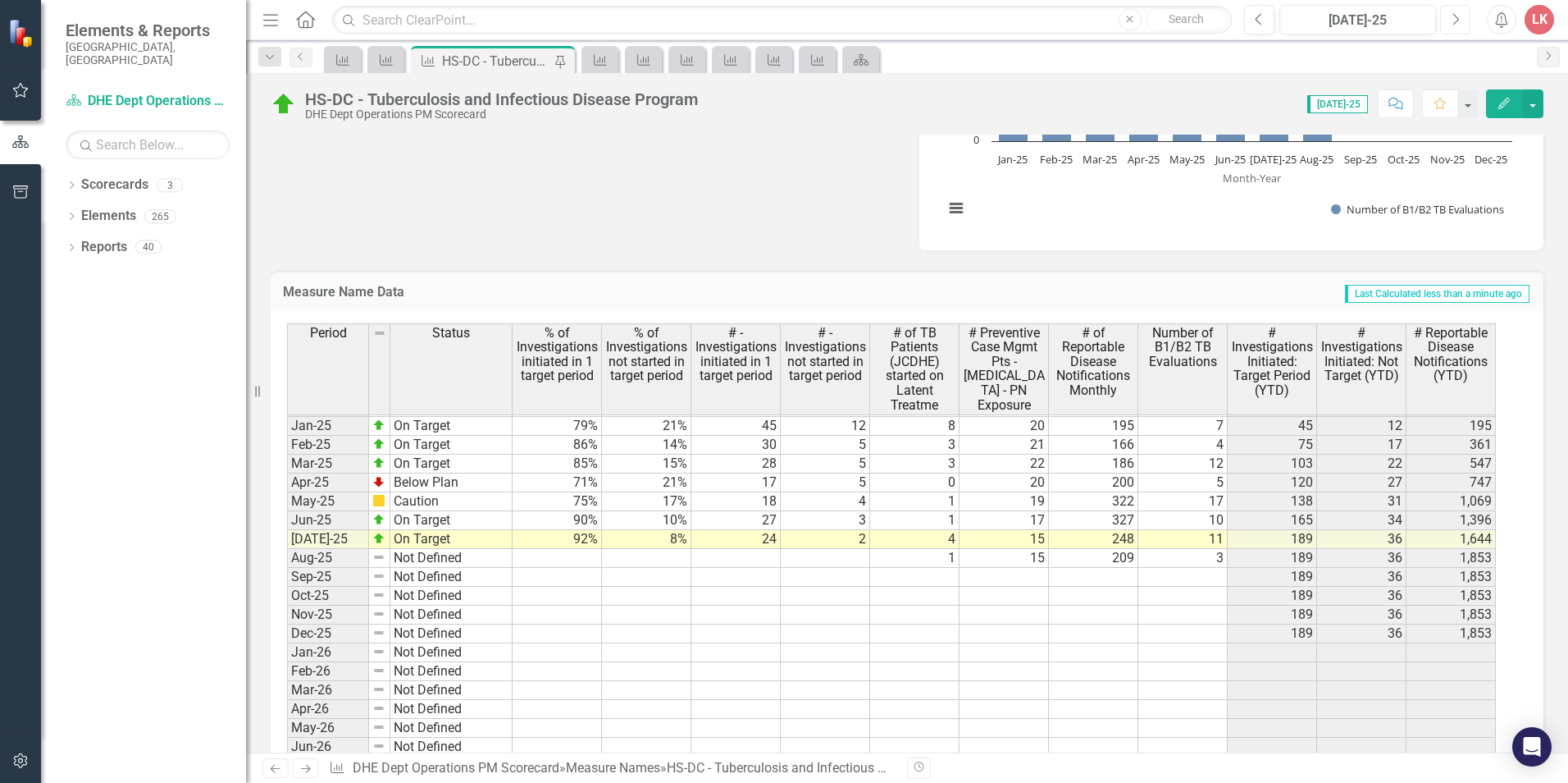
click at [1455, 17] on icon "Next" at bounding box center [1455, 19] width 9 height 14
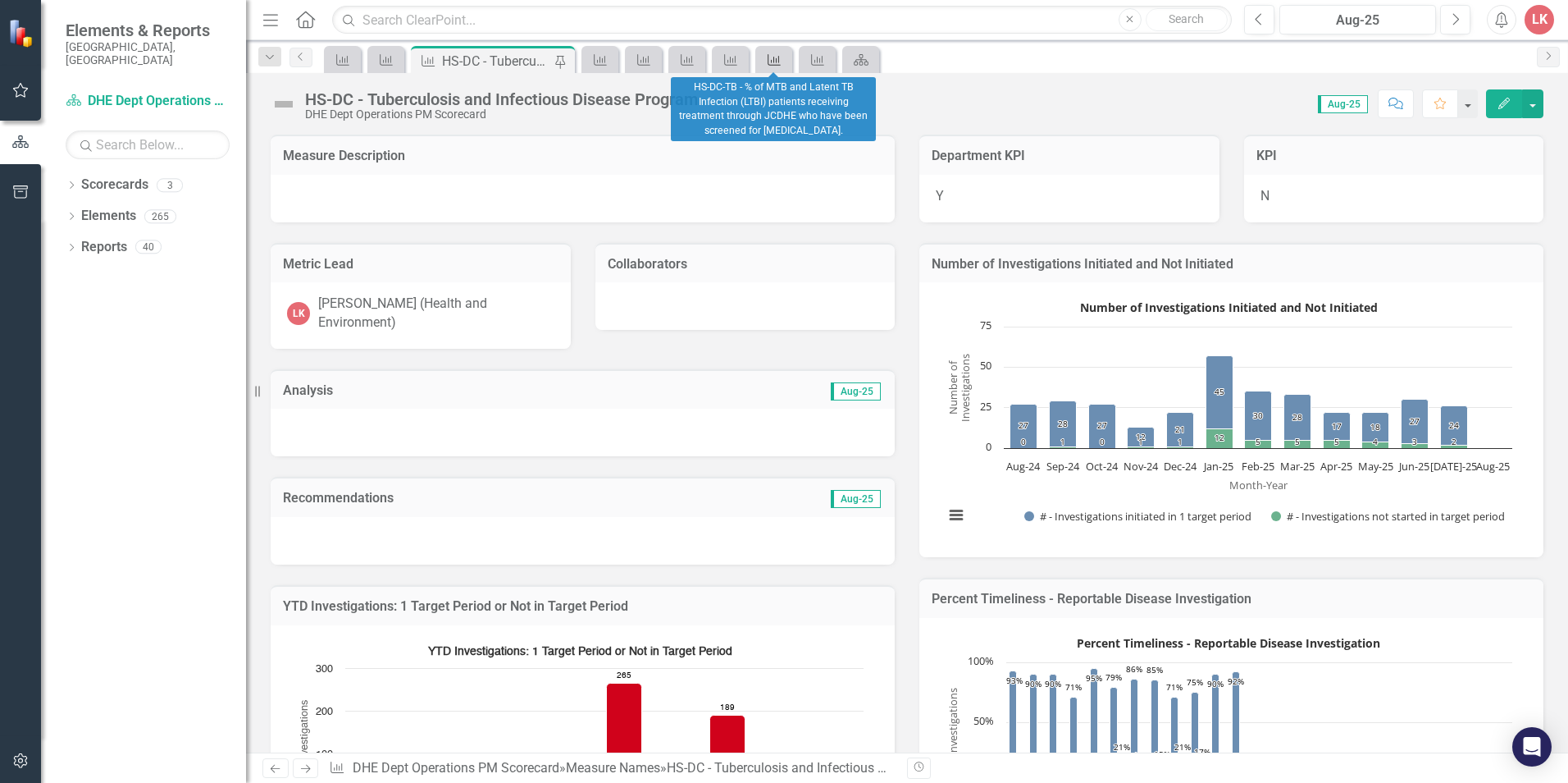
click at [778, 56] on icon "Measure Name" at bounding box center [773, 60] width 16 height 13
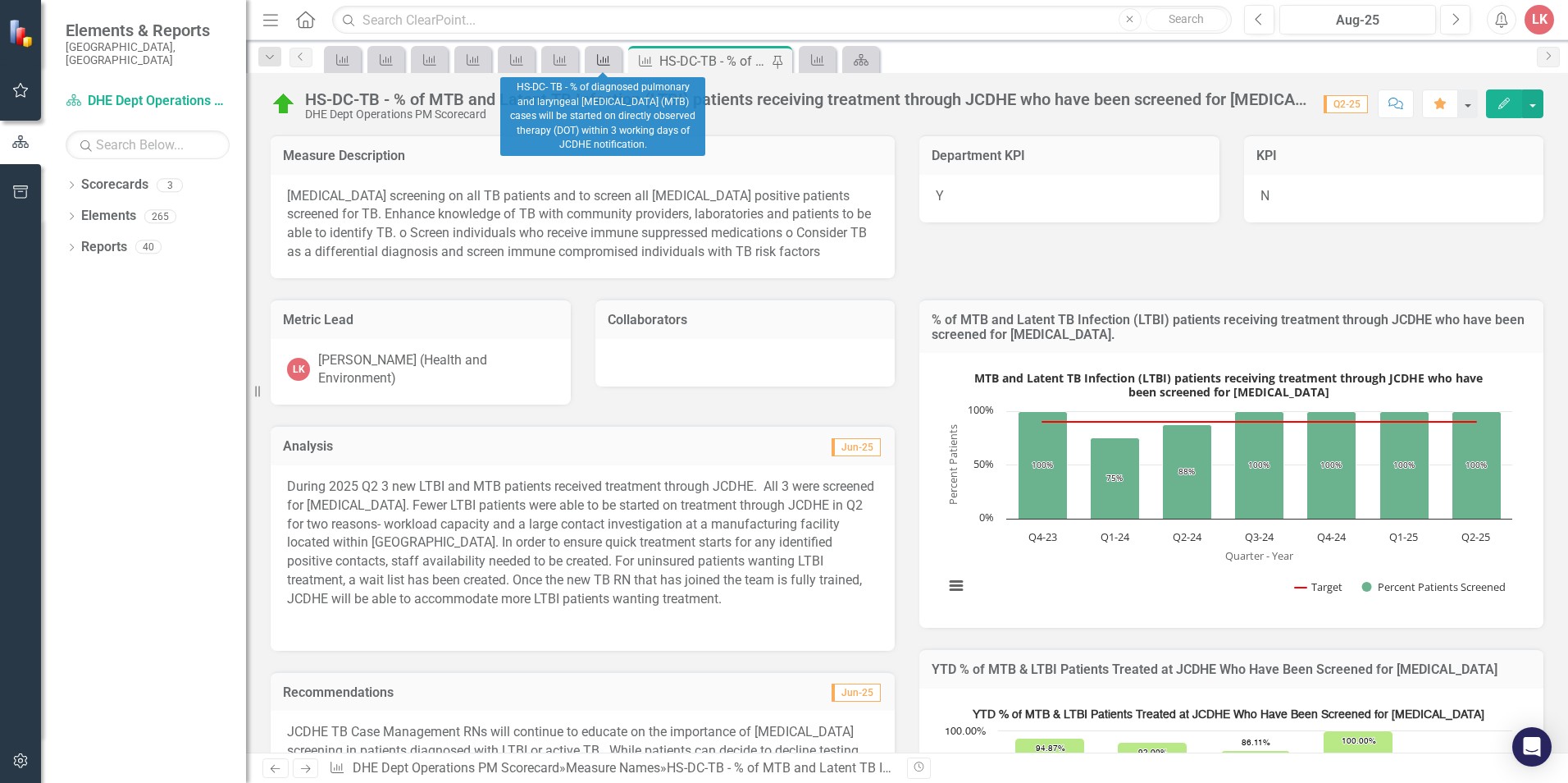
click at [605, 57] on icon "Measure Name" at bounding box center [603, 60] width 16 height 13
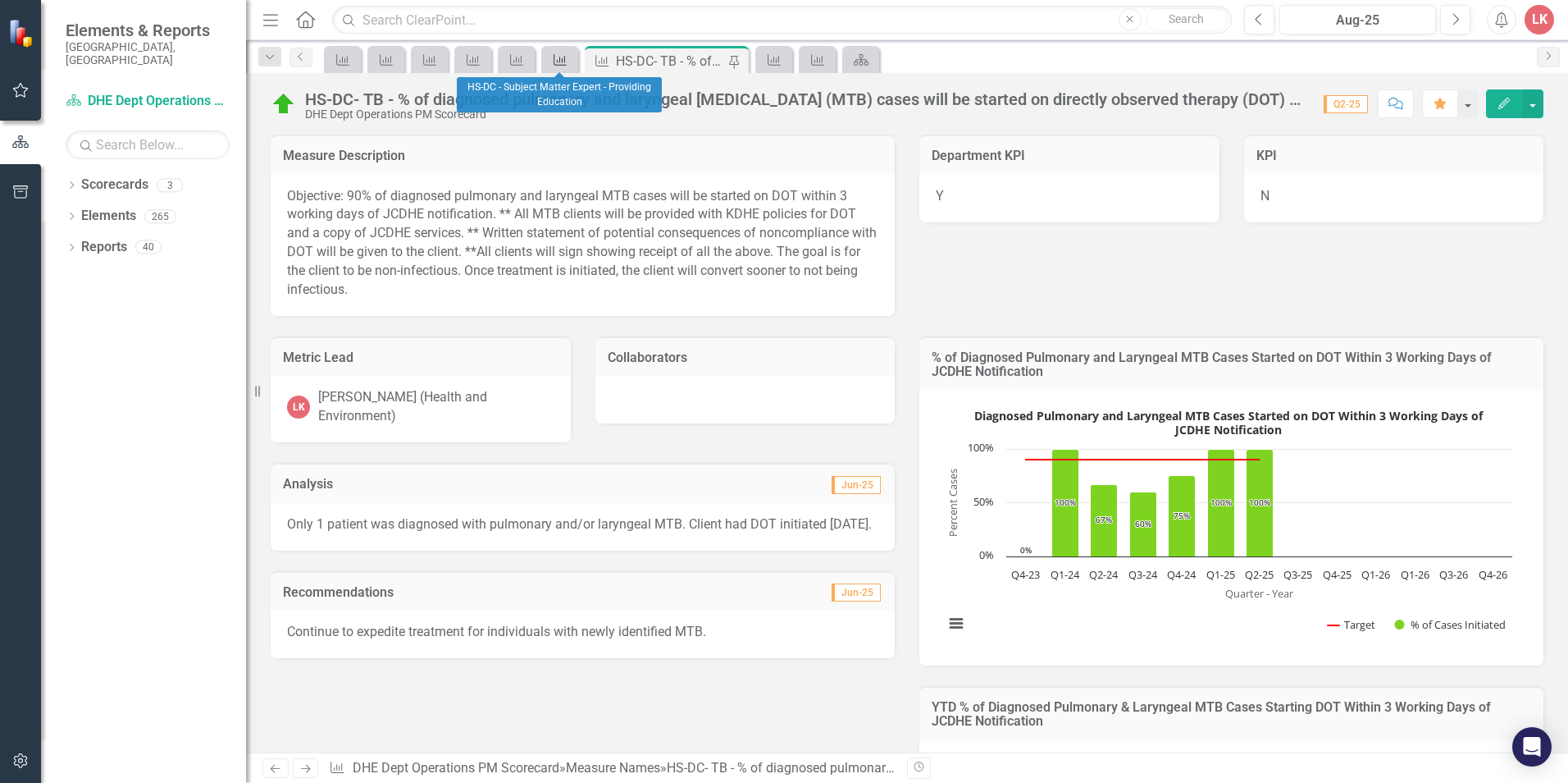
click at [562, 59] on icon "Measure Name" at bounding box center [559, 60] width 16 height 13
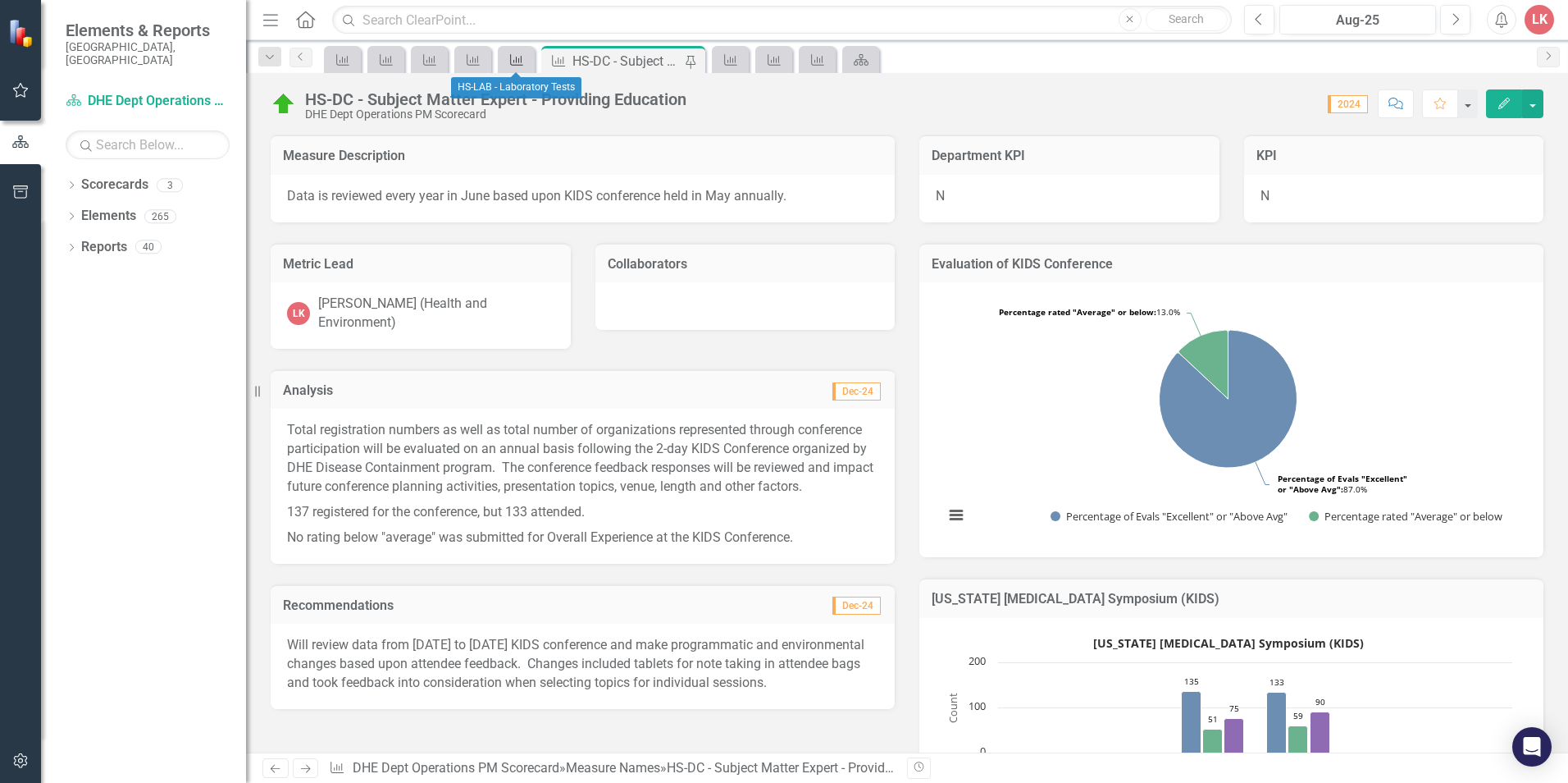
click at [522, 61] on icon at bounding box center [516, 59] width 13 height 11
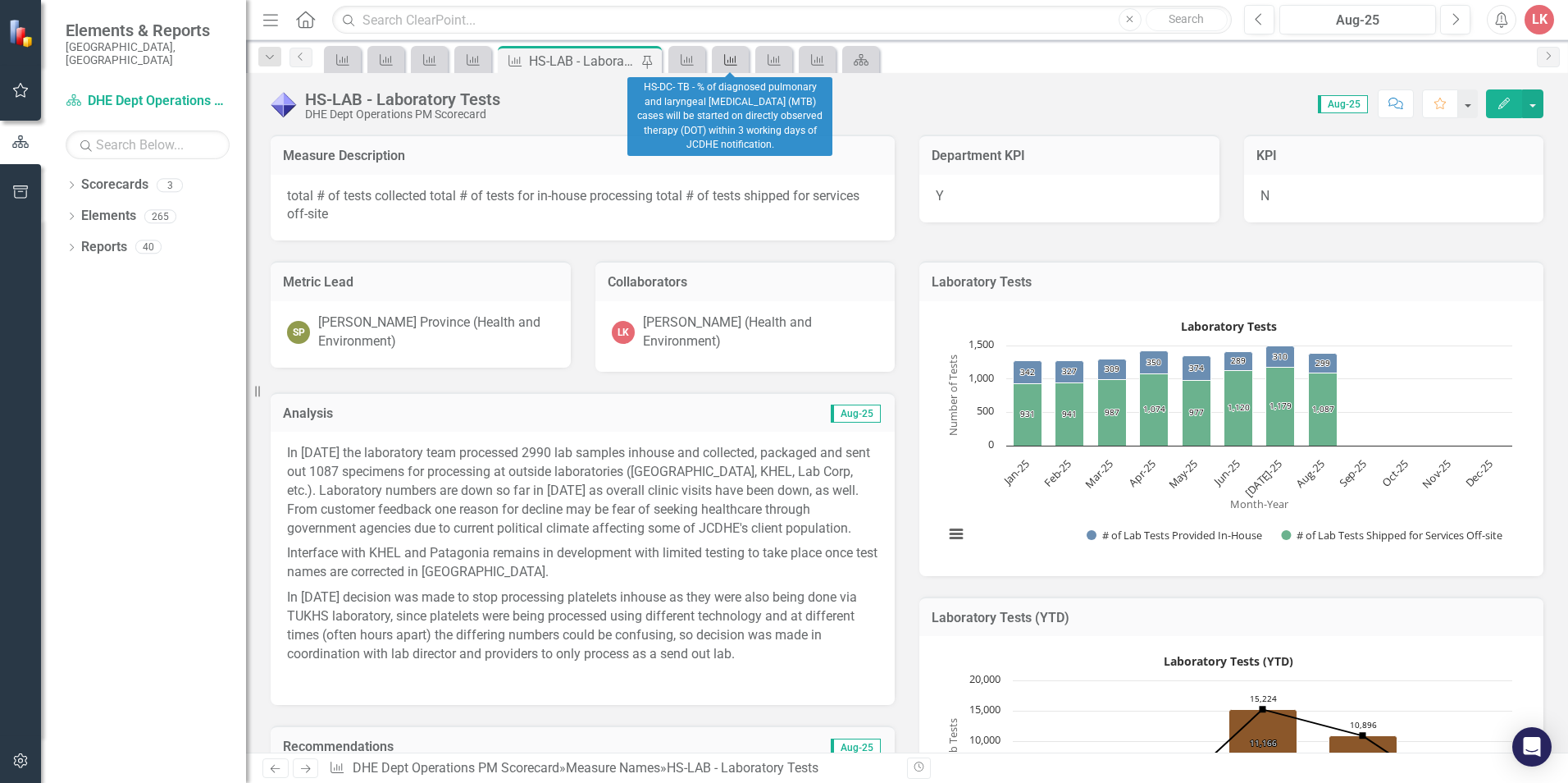
click at [735, 55] on icon "Measure Name" at bounding box center [730, 60] width 16 height 13
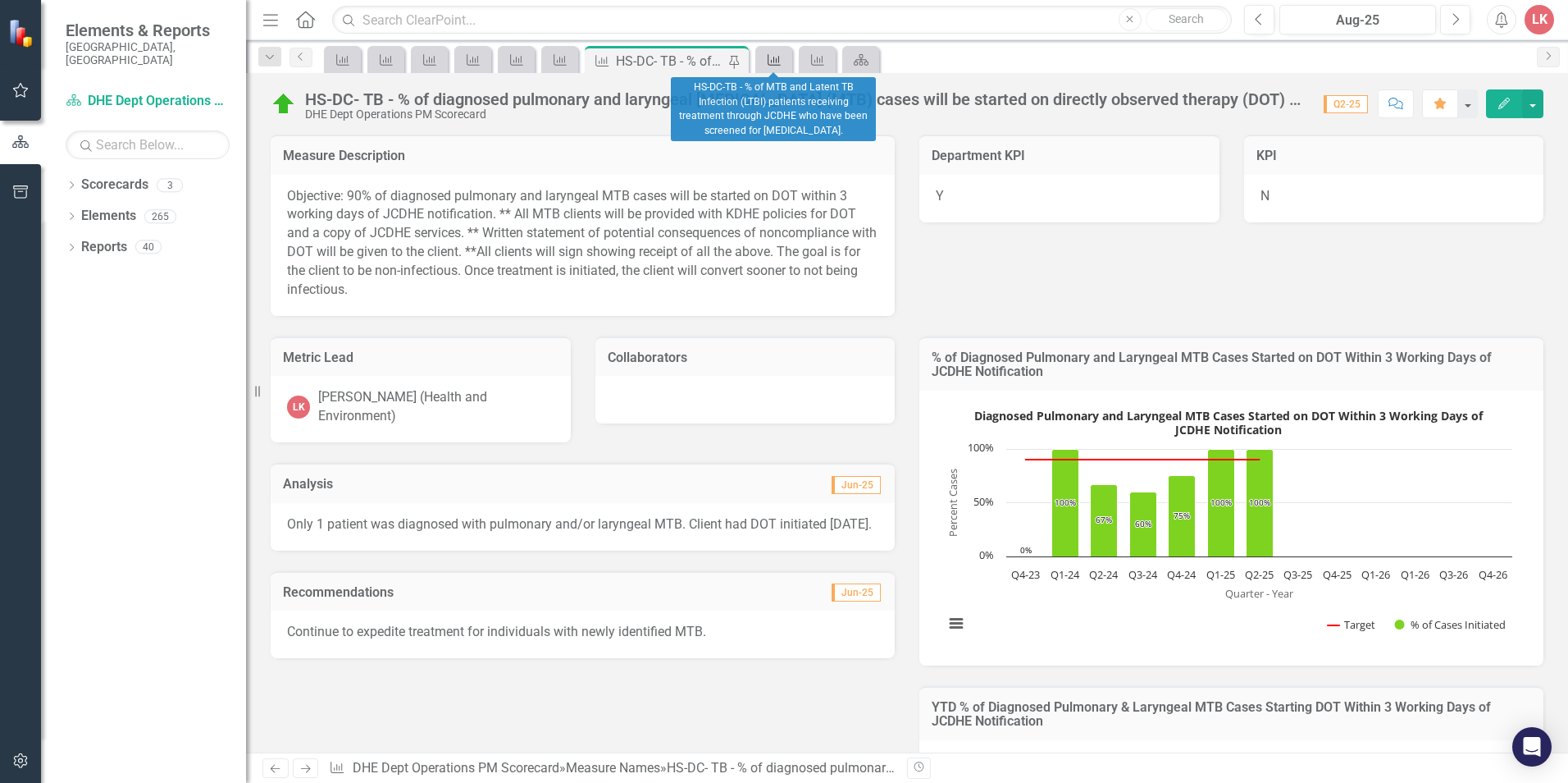
click at [772, 54] on icon "Measure Name" at bounding box center [773, 60] width 16 height 13
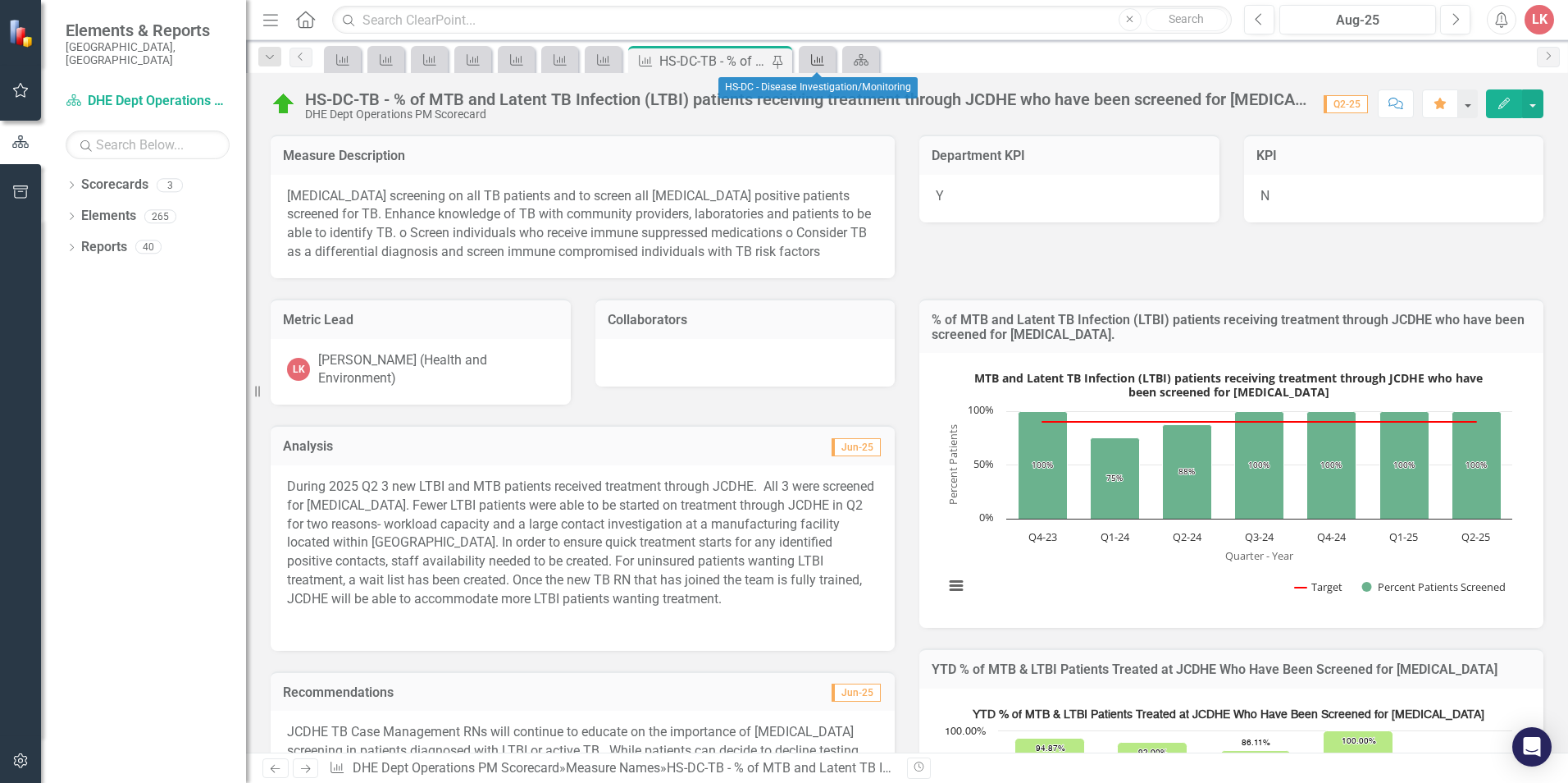
click at [822, 56] on icon "Measure Name" at bounding box center [817, 60] width 16 height 13
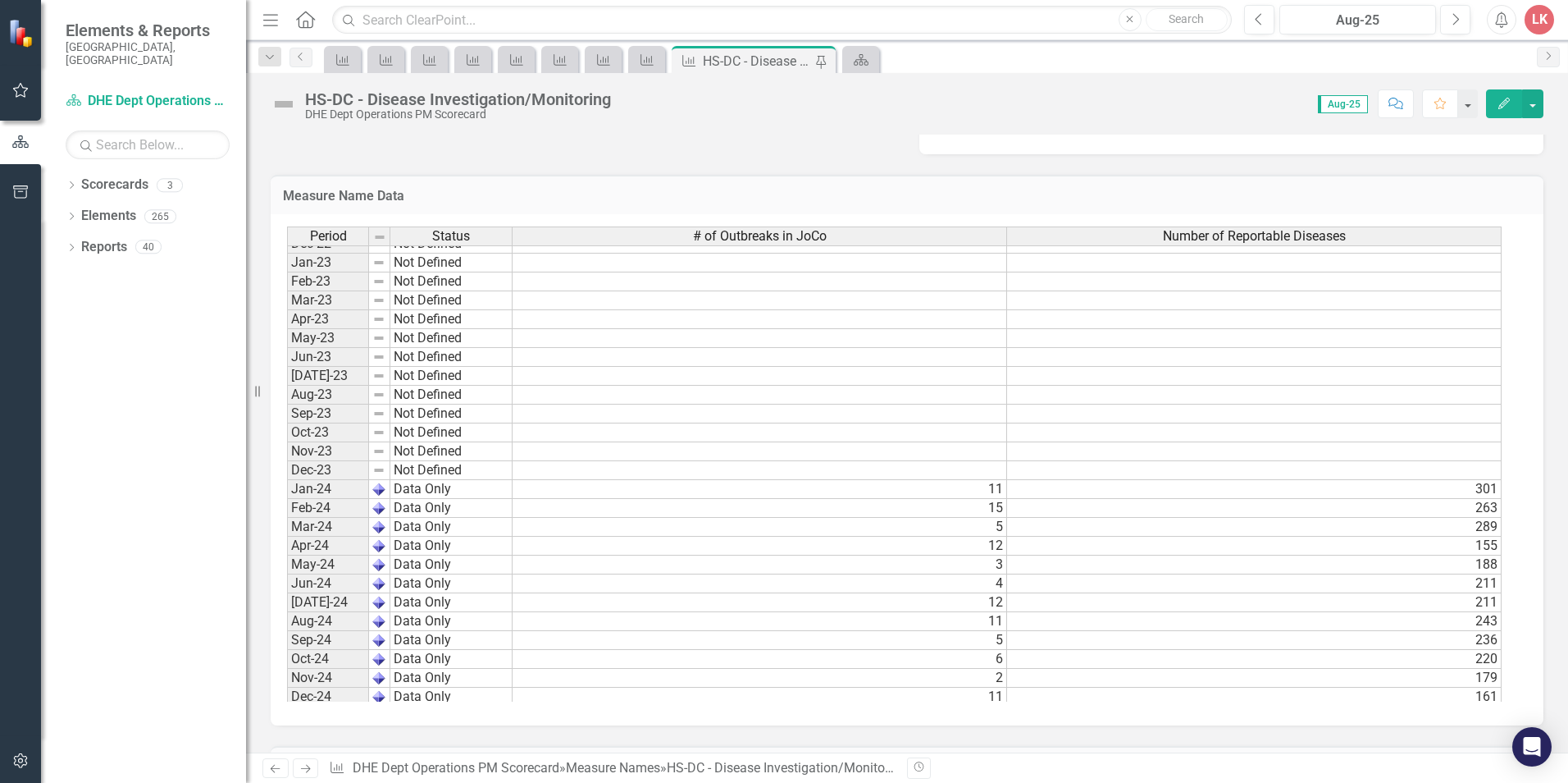
scroll to position [2064, 0]
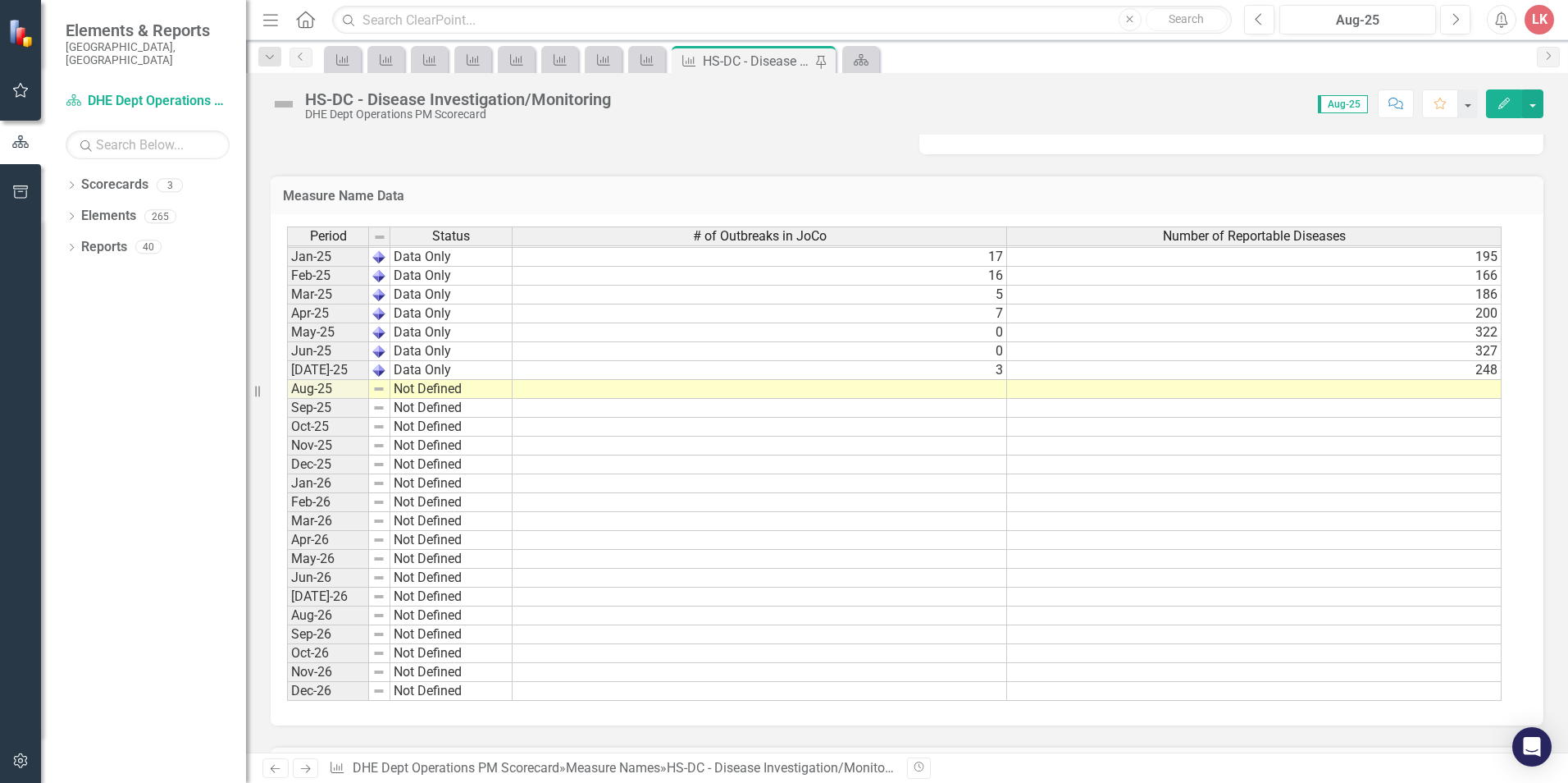
click at [979, 392] on tbody "Feb-23 Not Defined Mar-23 Not Defined Apr-23 Not Defined May-23 Not Defined Jun…" at bounding box center [894, 257] width 1215 height 888
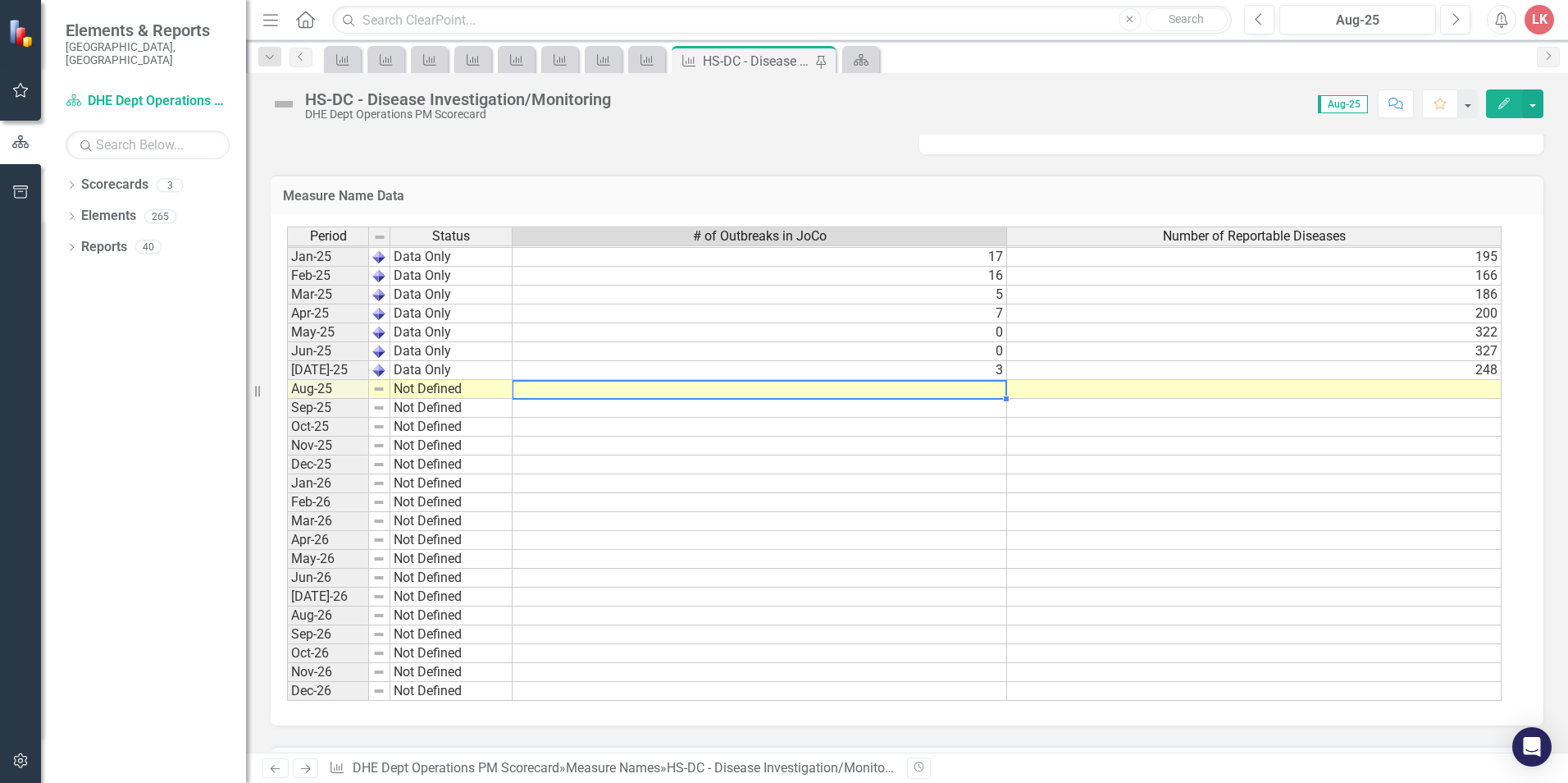
click at [981, 392] on td at bounding box center [760, 389] width 495 height 19
click at [983, 392] on td at bounding box center [760, 389] width 495 height 19
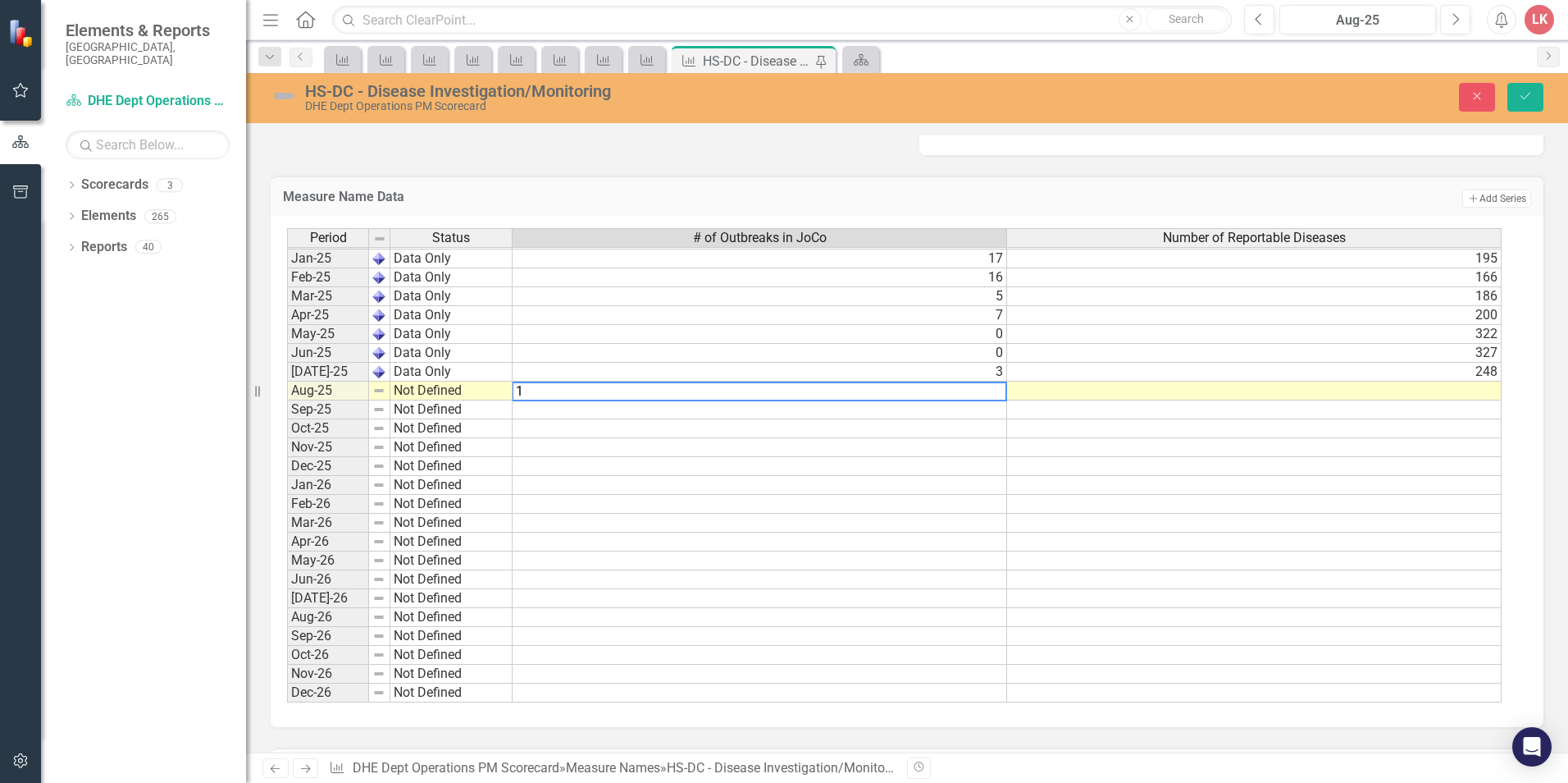
type textarea "1"
click at [1361, 391] on td at bounding box center [1254, 391] width 495 height 19
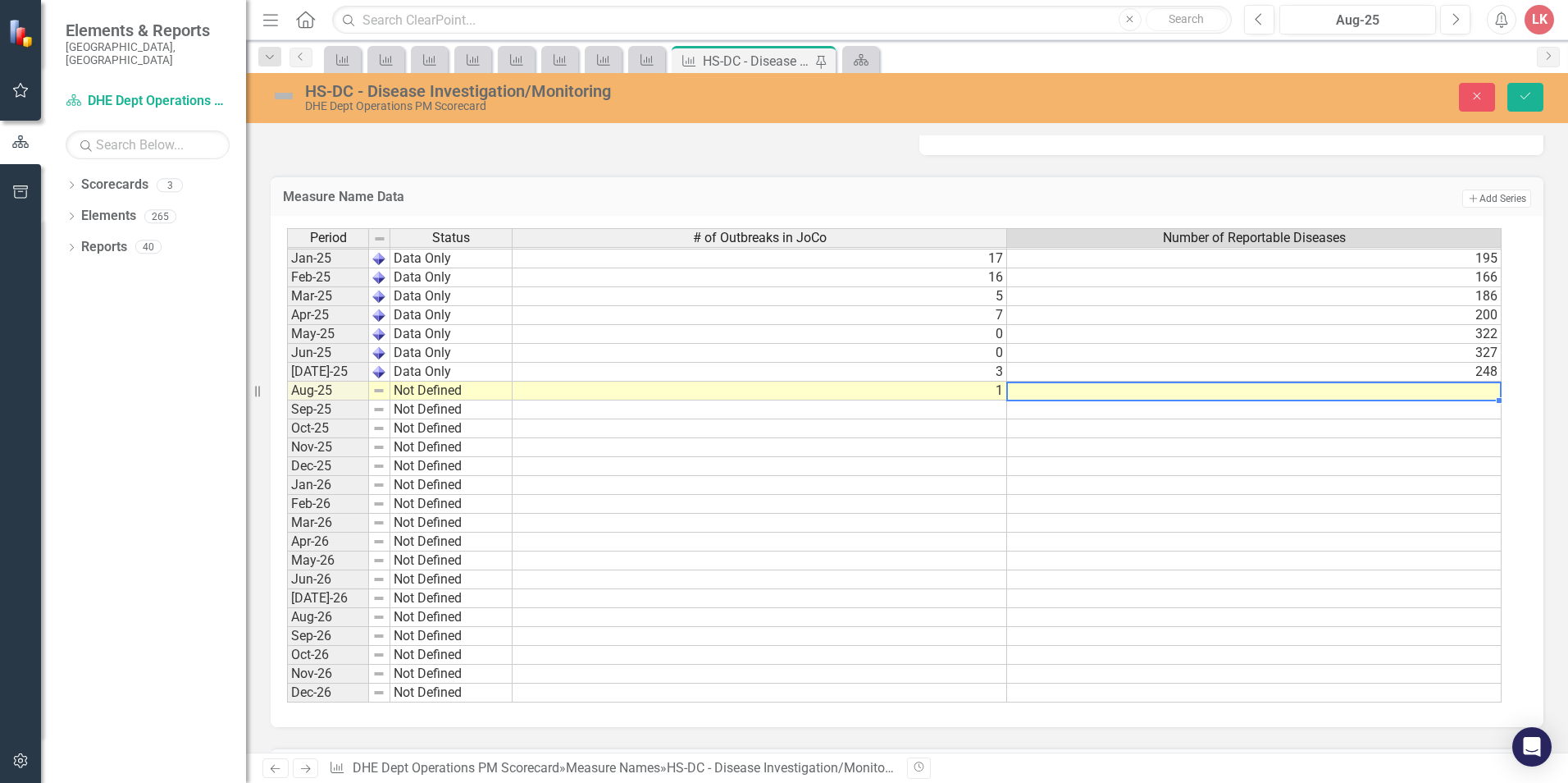
click at [1389, 395] on td at bounding box center [1254, 391] width 495 height 19
type textarea "209"
click at [1522, 98] on icon "Save" at bounding box center [1525, 96] width 14 height 11
